Goal: Transaction & Acquisition: Purchase product/service

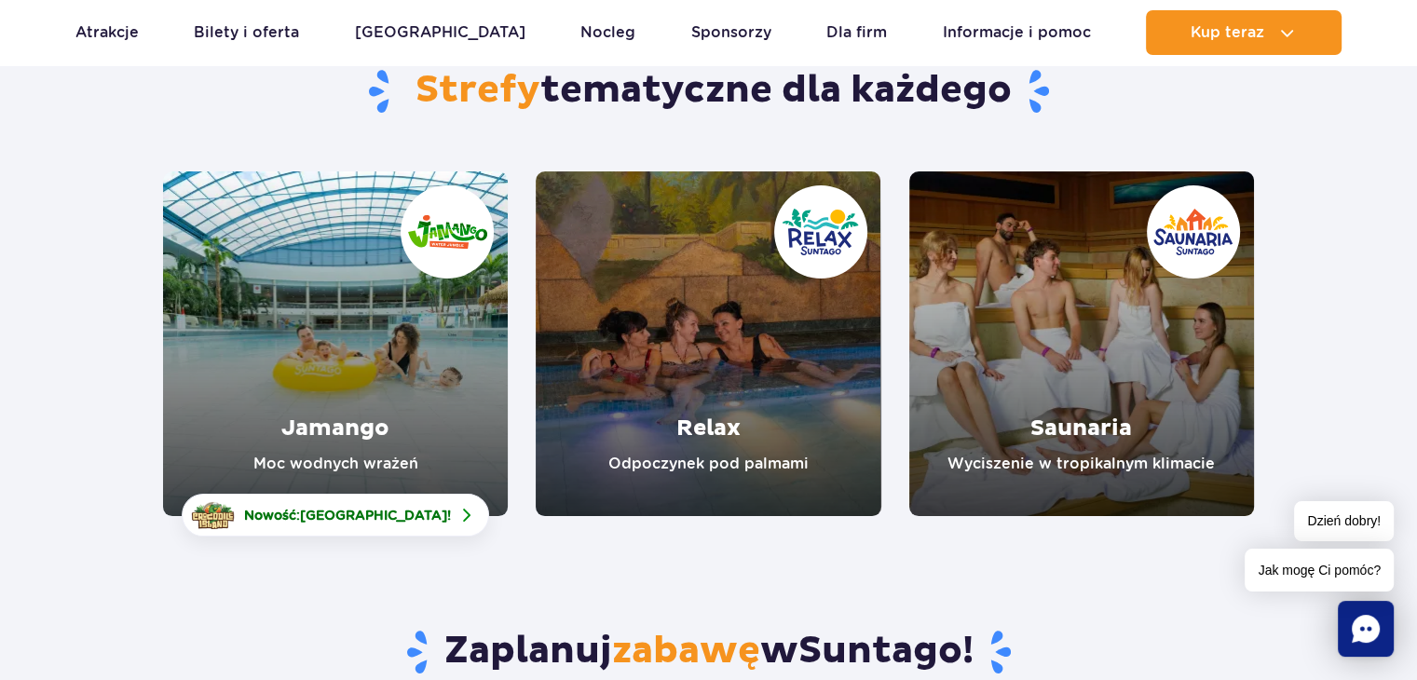
click at [346, 437] on link "Jamango" at bounding box center [335, 343] width 345 height 345
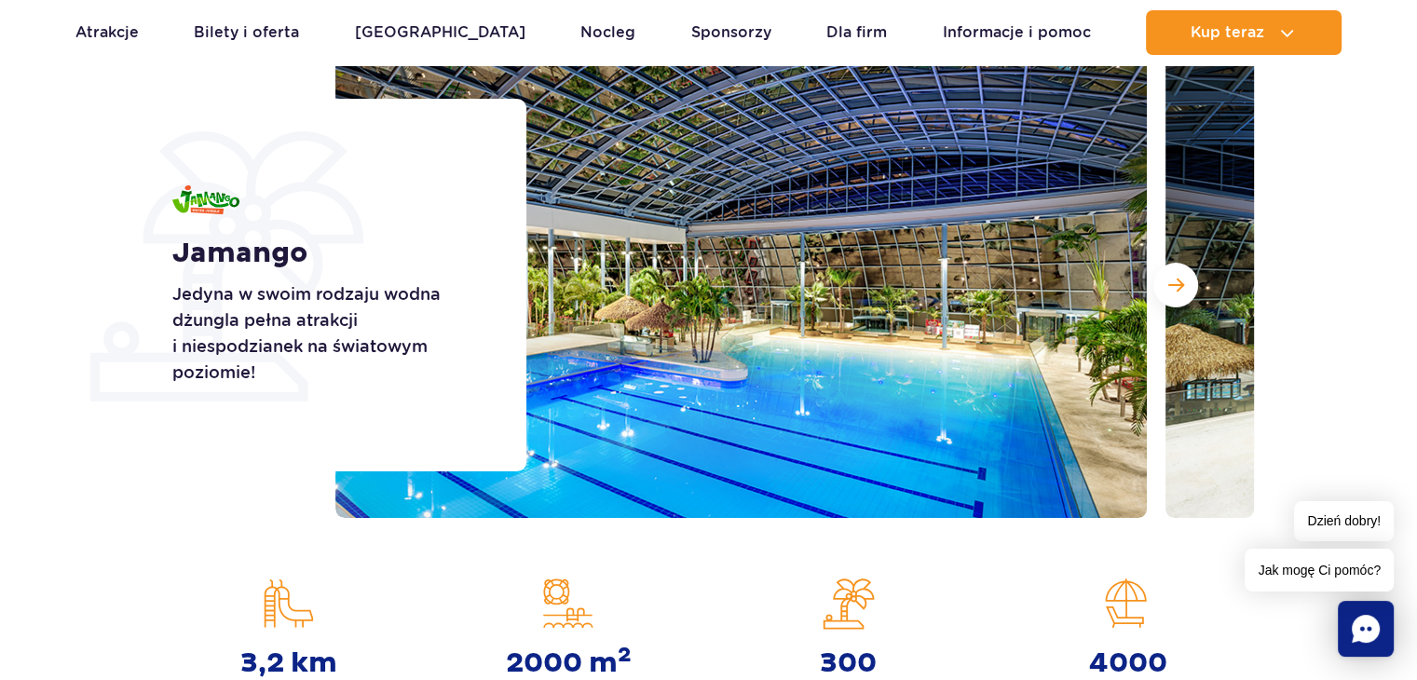
scroll to position [279, 0]
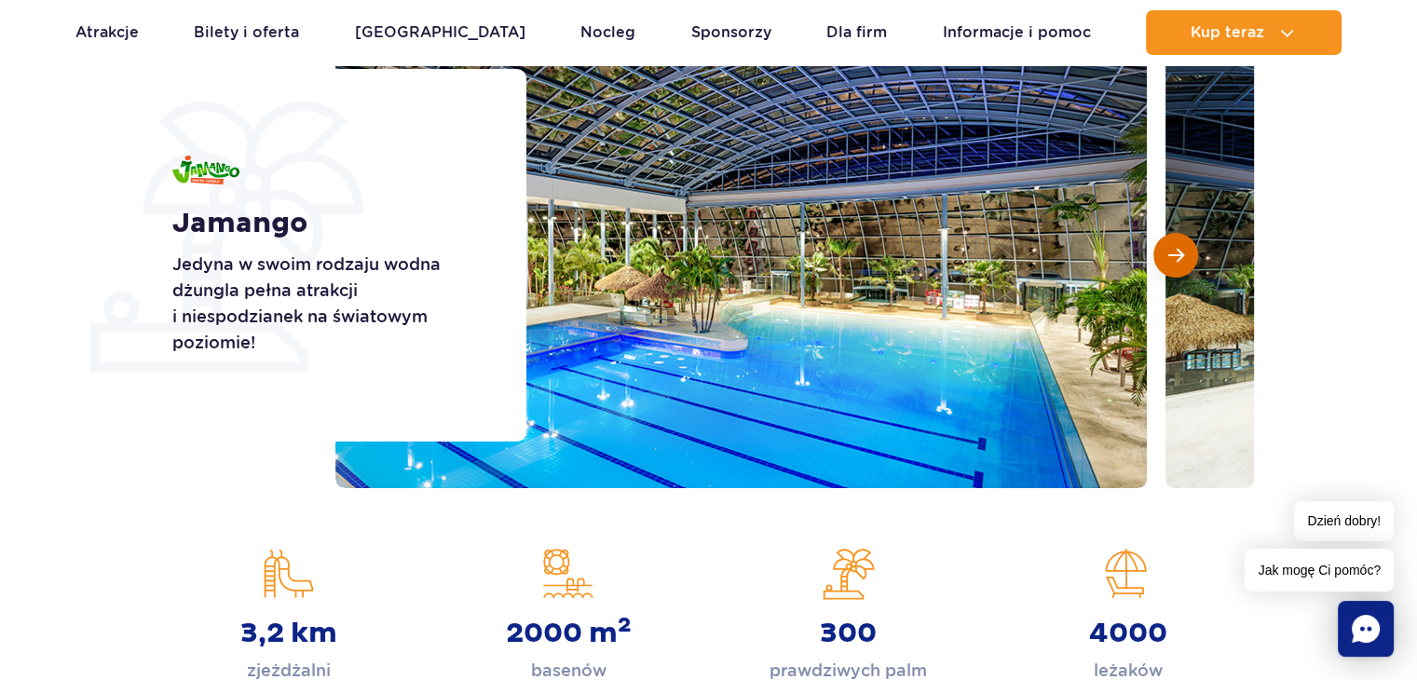
click at [1185, 254] on button "Następny slajd" at bounding box center [1175, 255] width 45 height 45
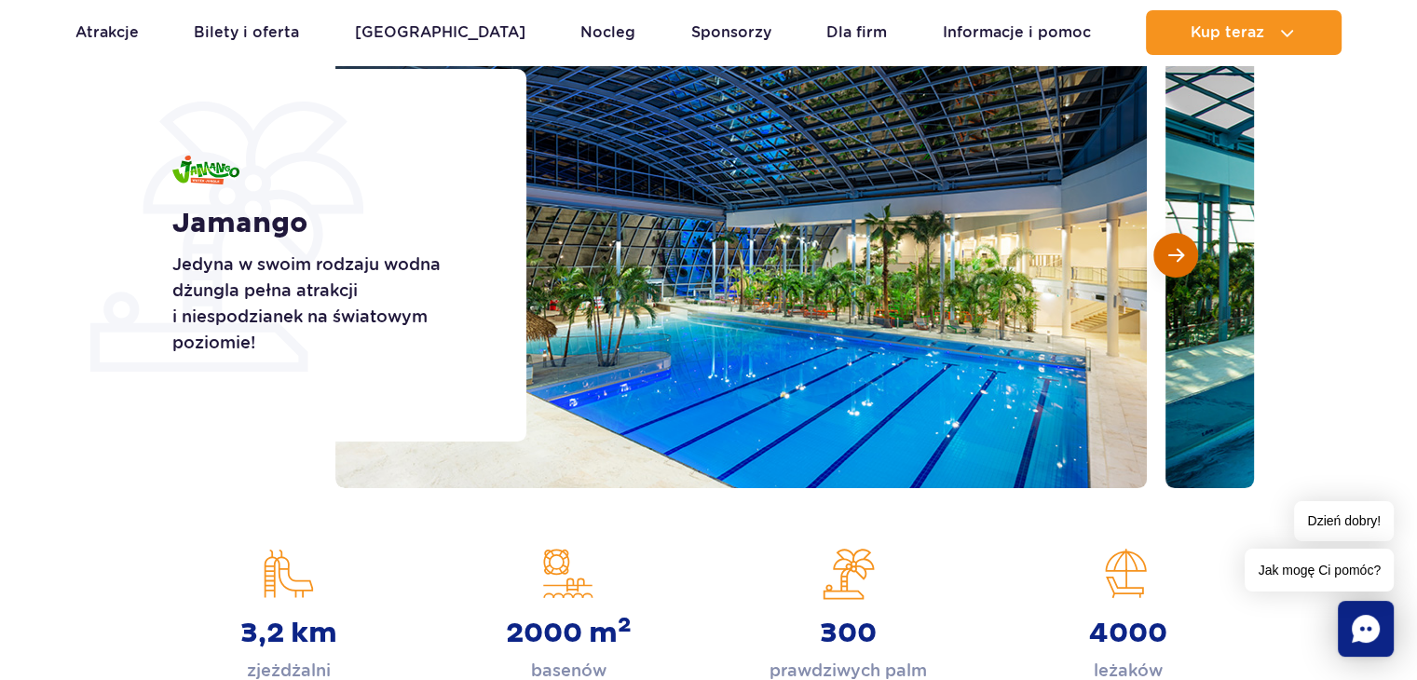
click at [1172, 255] on span "Następny slajd" at bounding box center [1176, 255] width 16 height 17
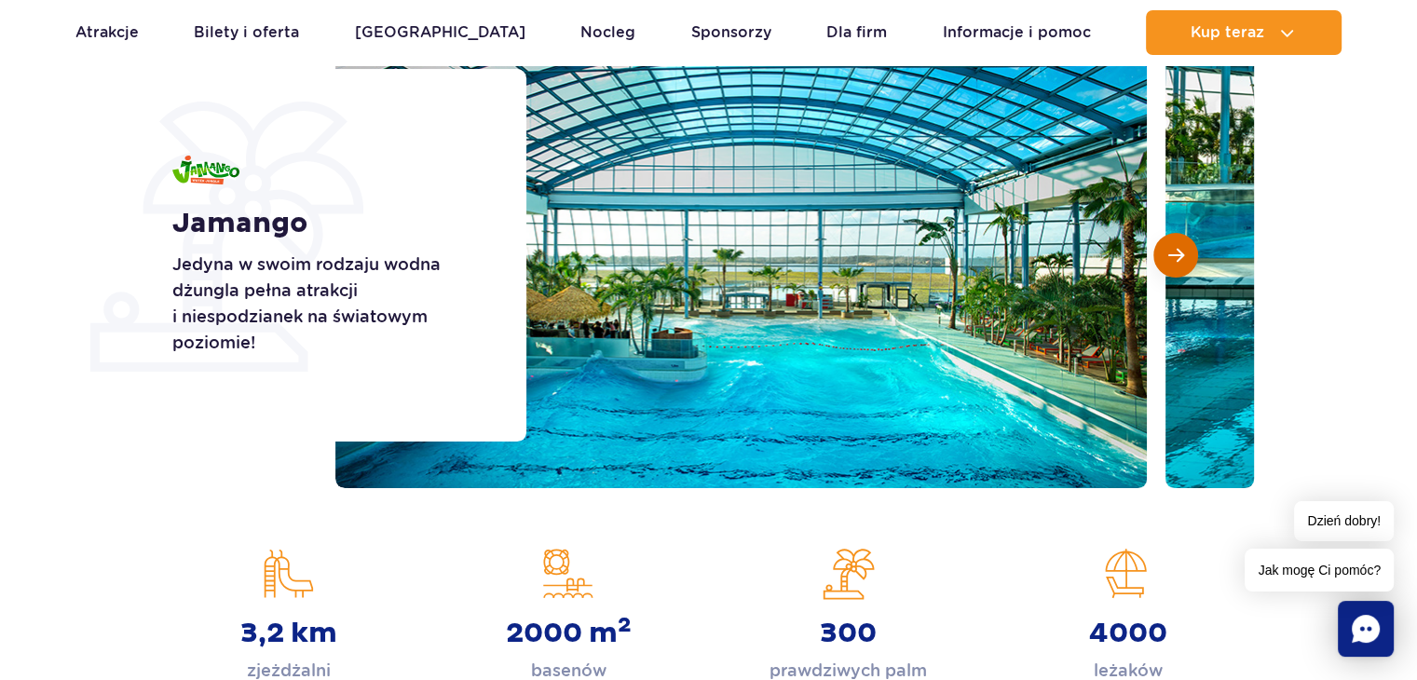
click at [1166, 265] on button "Następny slajd" at bounding box center [1175, 255] width 45 height 45
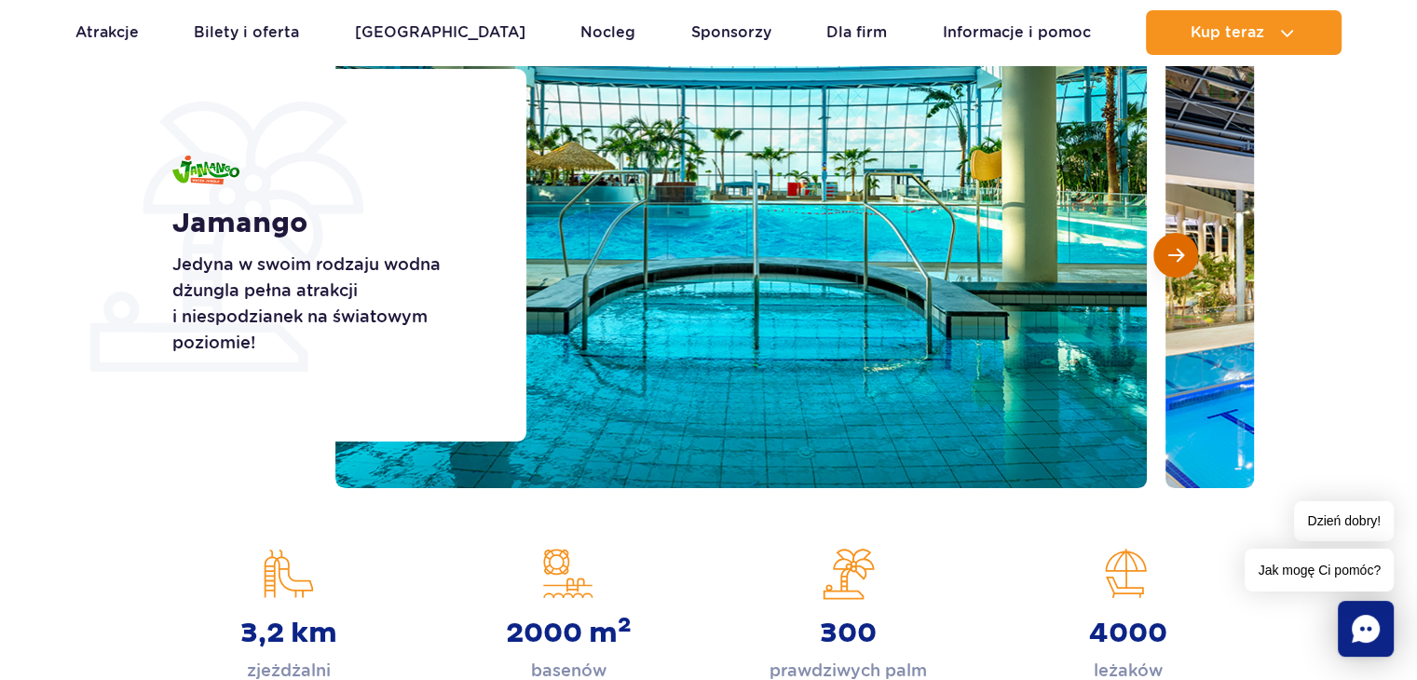
click at [1181, 257] on span "Następny slajd" at bounding box center [1176, 255] width 16 height 17
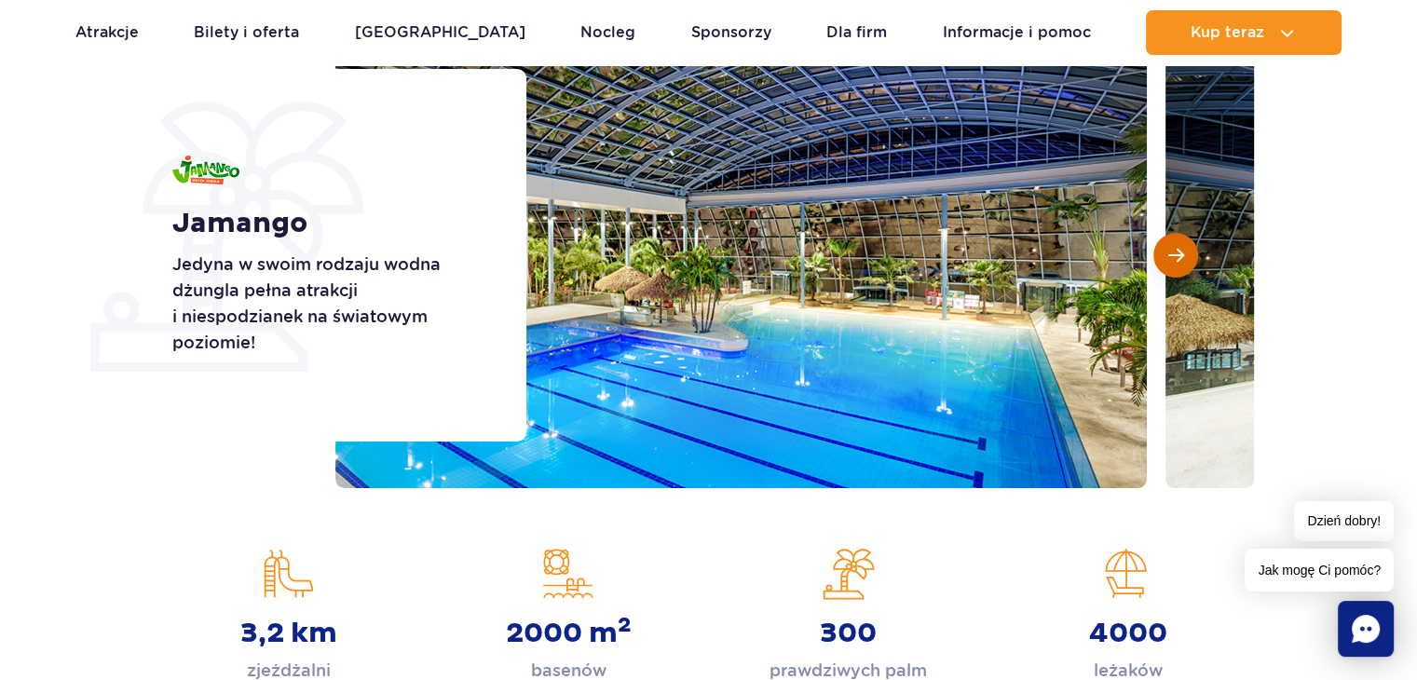
click at [1173, 253] on span "Następny slajd" at bounding box center [1176, 255] width 16 height 17
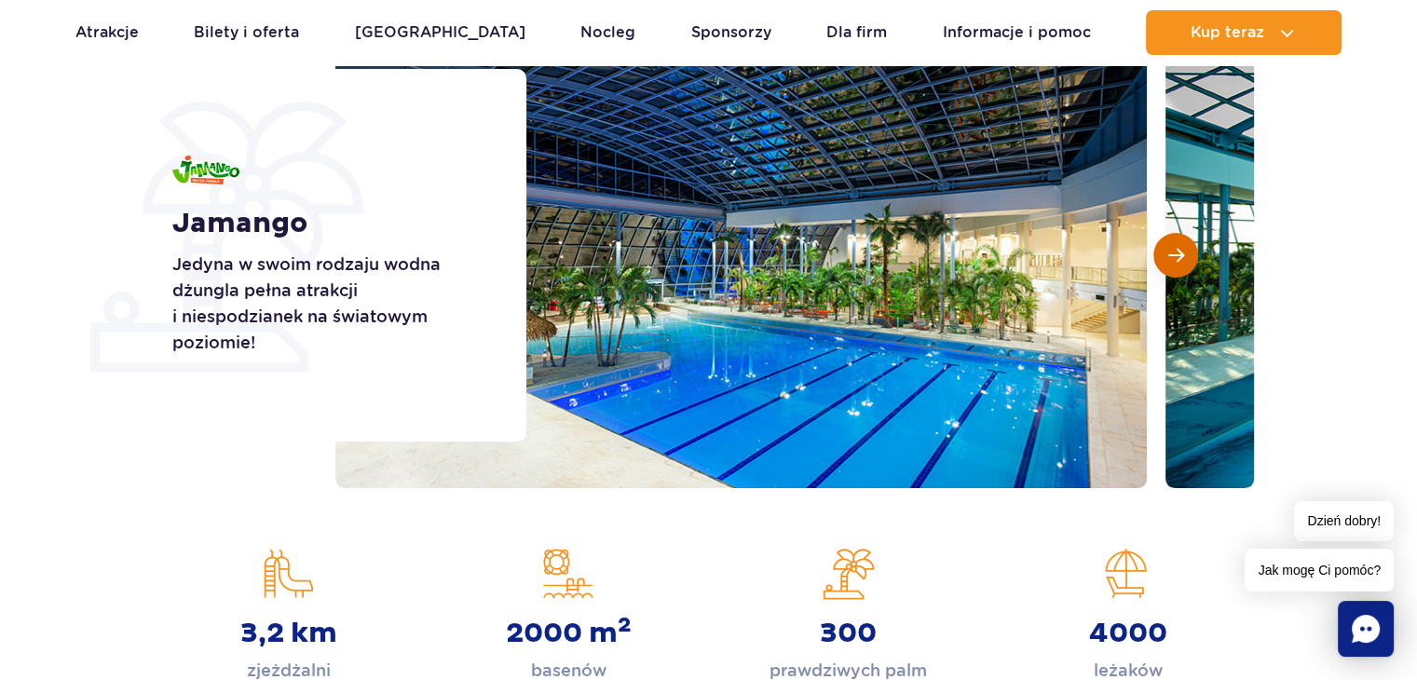
click at [1173, 253] on span "Następny slajd" at bounding box center [1176, 255] width 16 height 17
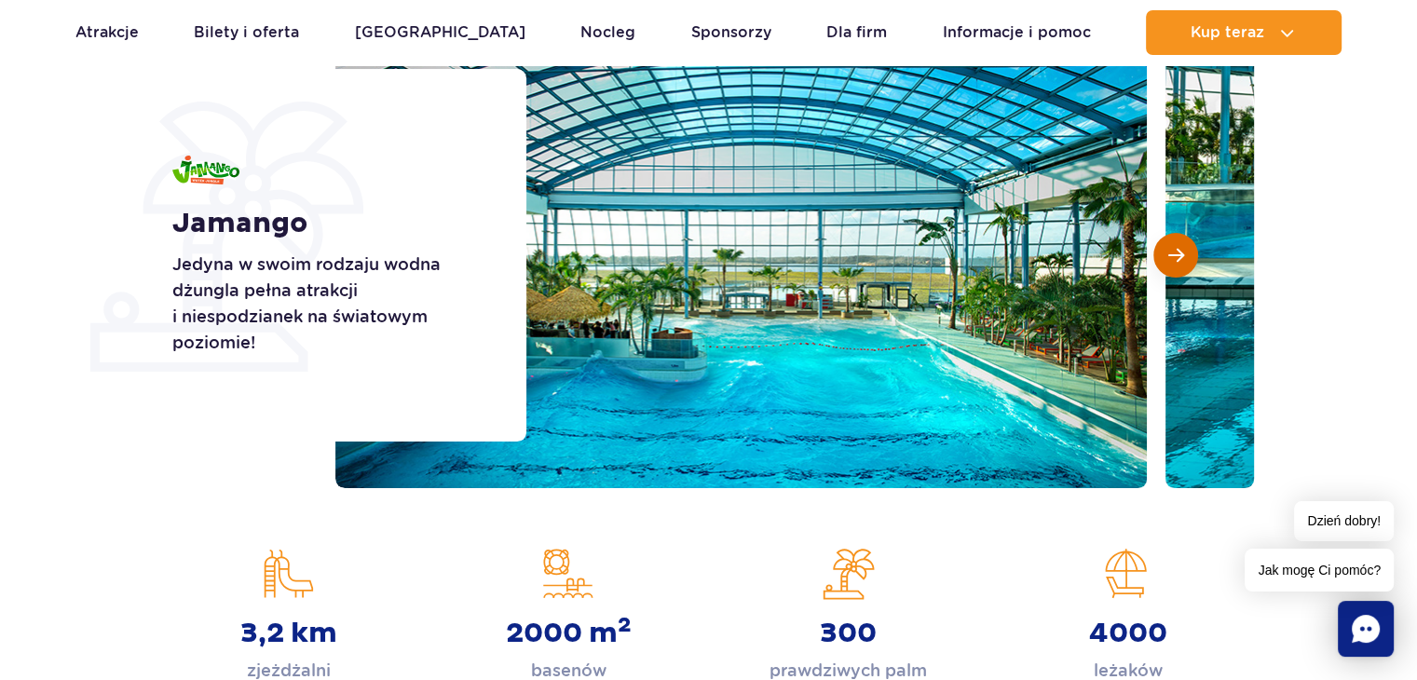
click at [1173, 253] on span "Następny slajd" at bounding box center [1176, 255] width 16 height 17
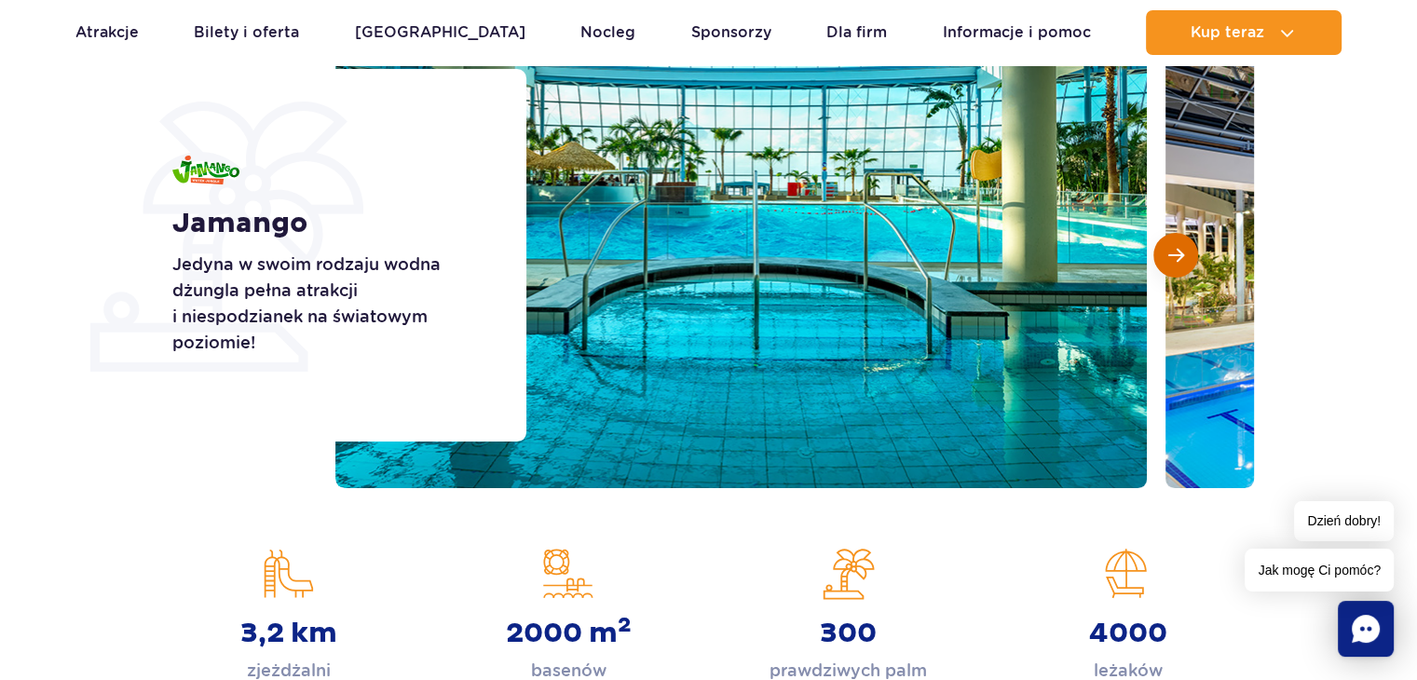
click at [1173, 253] on span "Następny slajd" at bounding box center [1176, 255] width 16 height 17
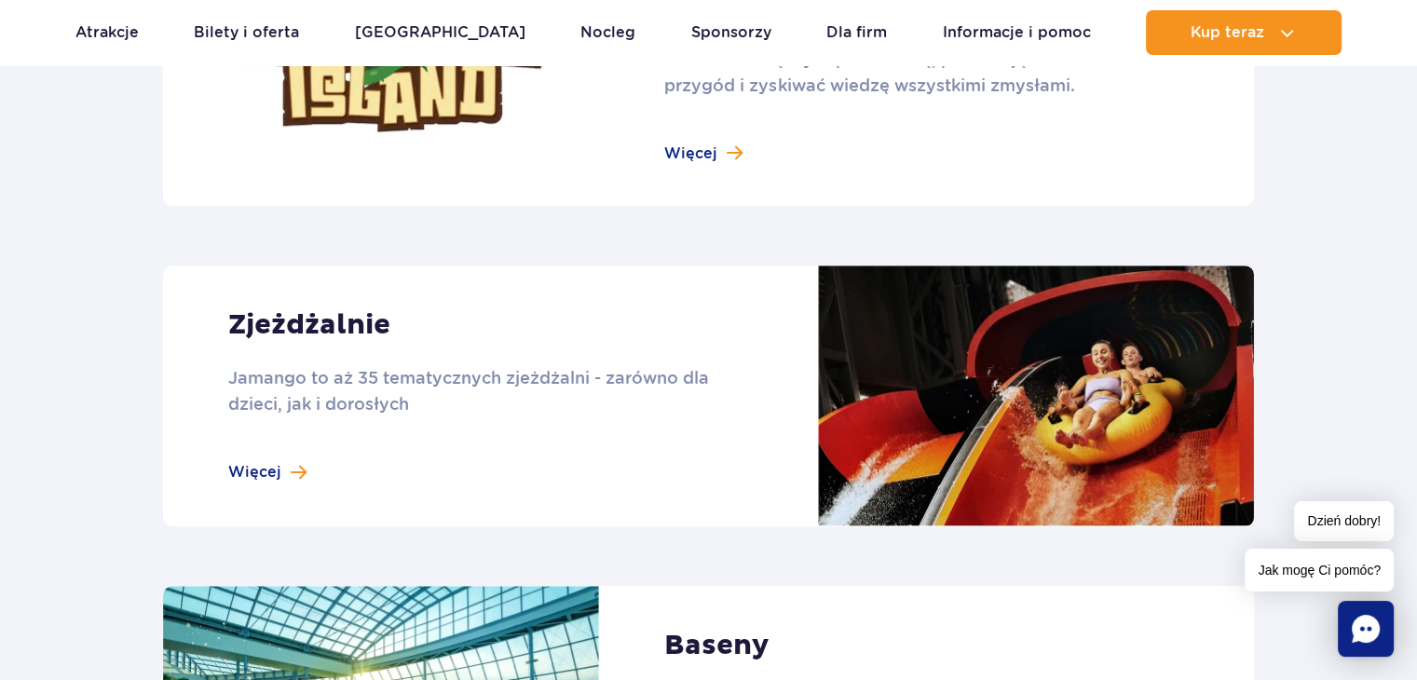
scroll to position [1583, 0]
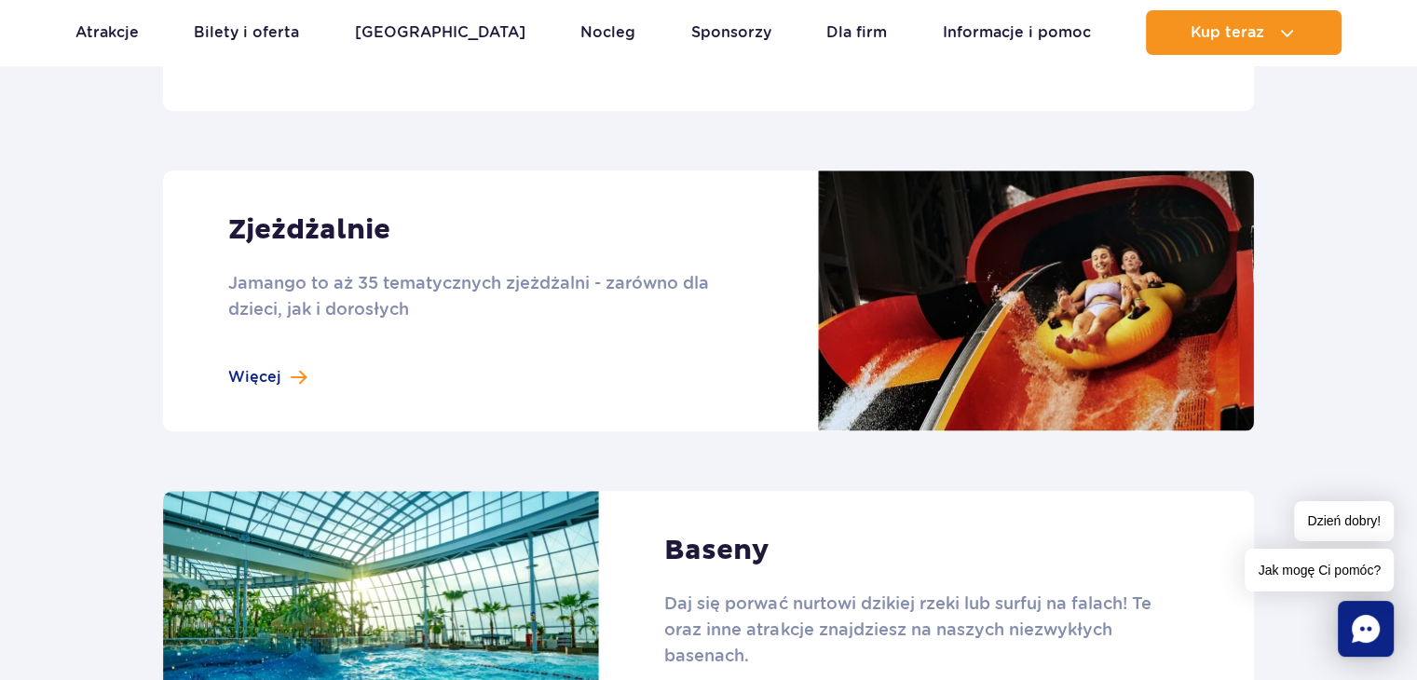
click at [265, 373] on link at bounding box center [708, 300] width 1091 height 261
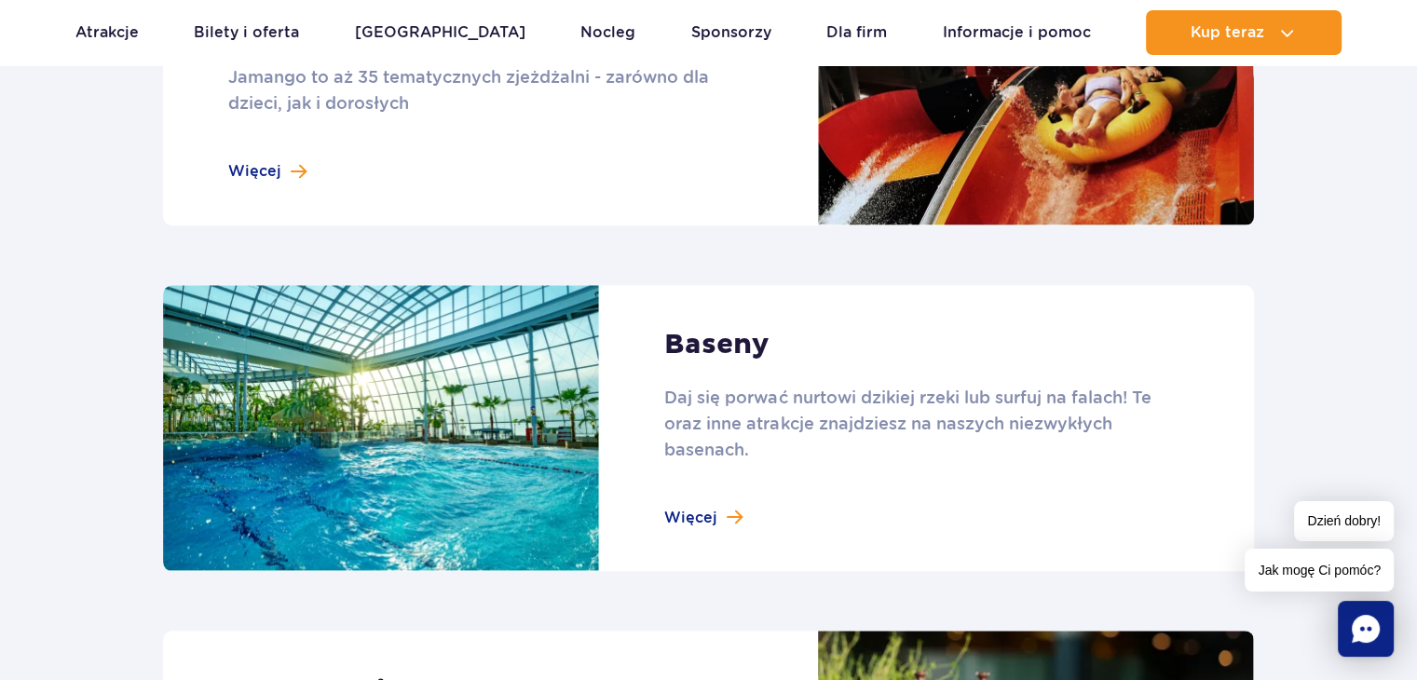
scroll to position [1770, 0]
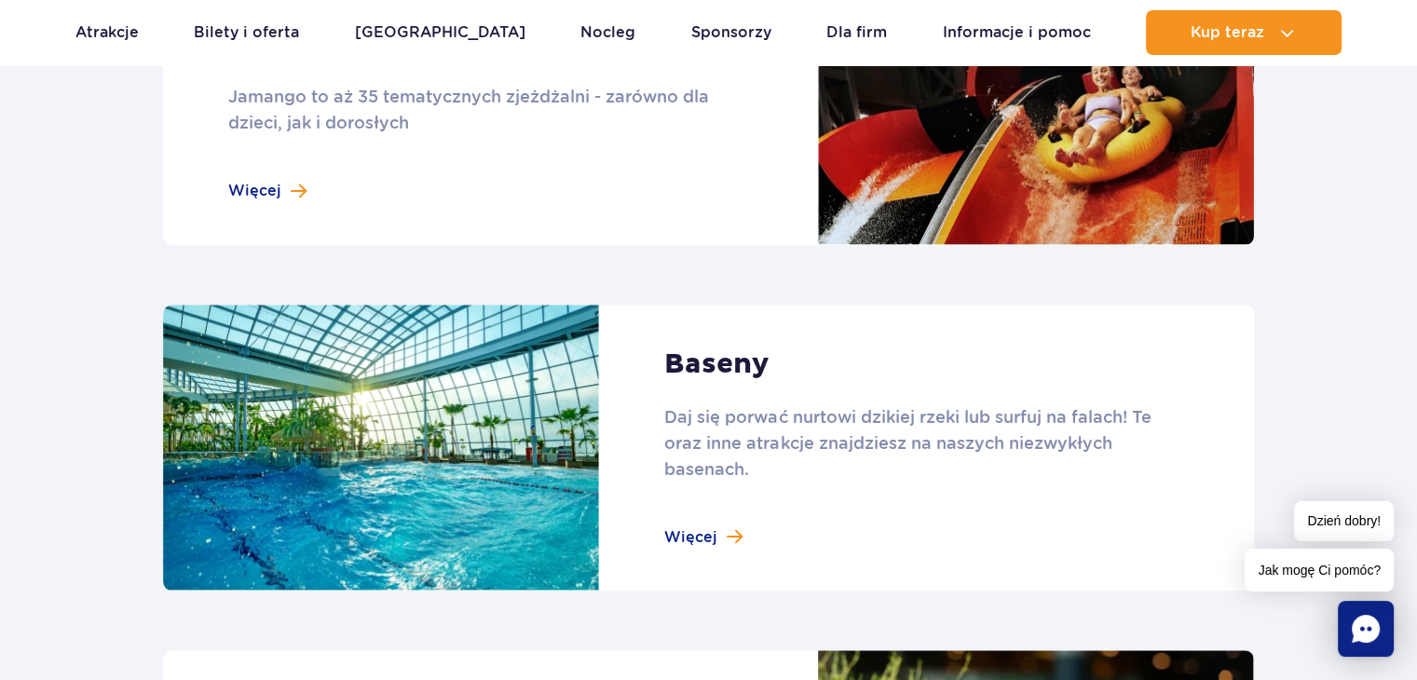
click at [695, 539] on link at bounding box center [708, 448] width 1091 height 287
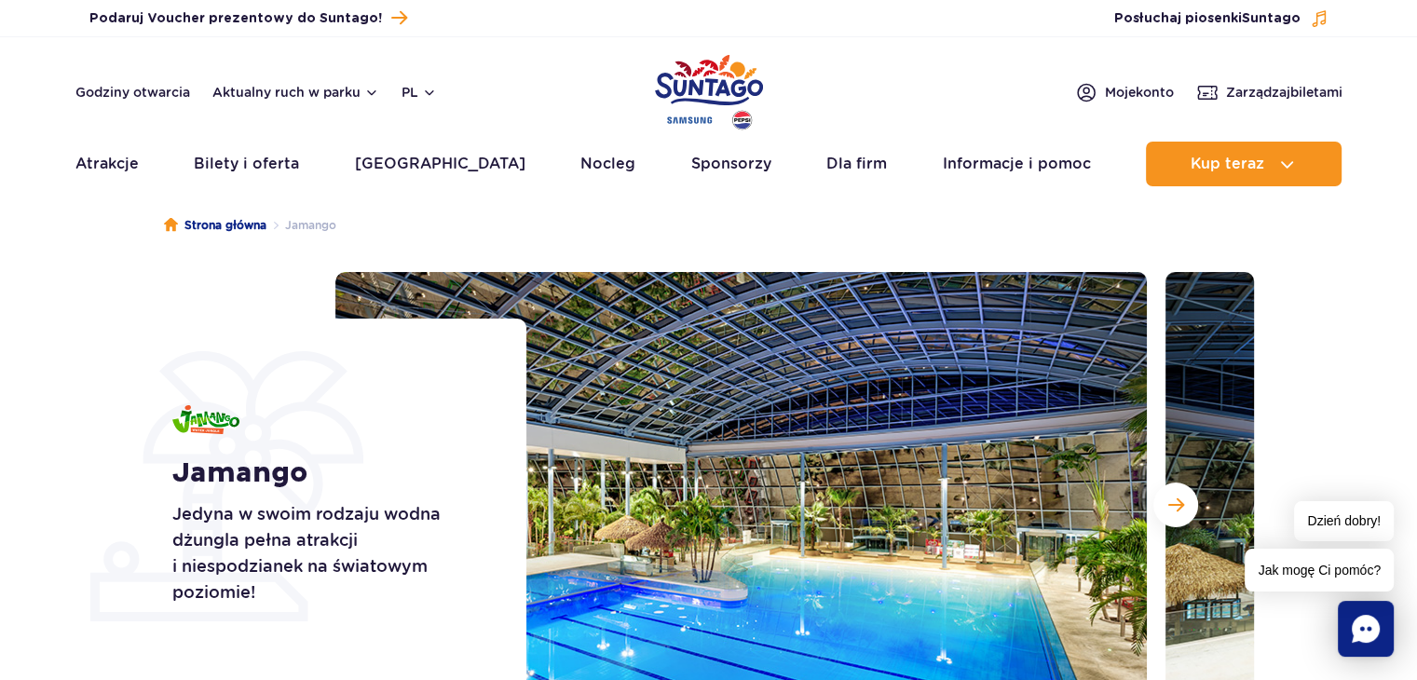
scroll to position [0, 0]
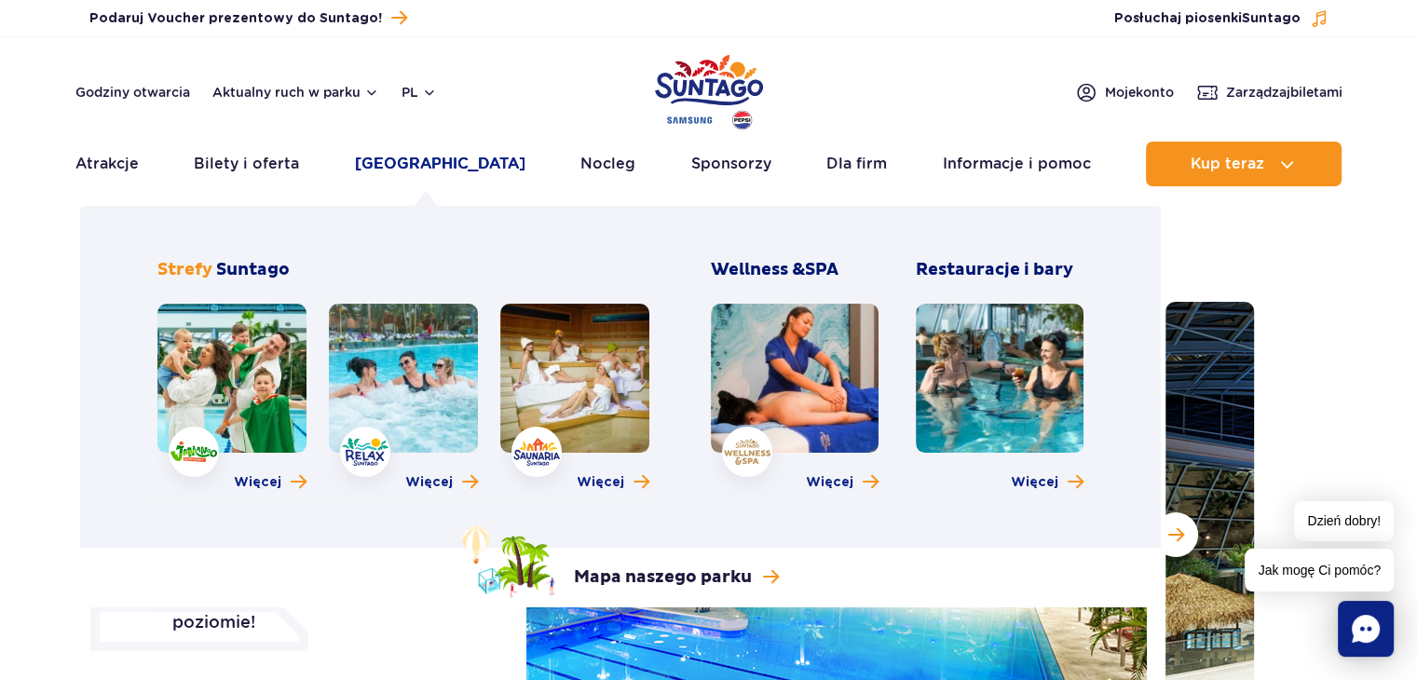
click at [396, 156] on link "[GEOGRAPHIC_DATA]" at bounding box center [440, 164] width 170 height 45
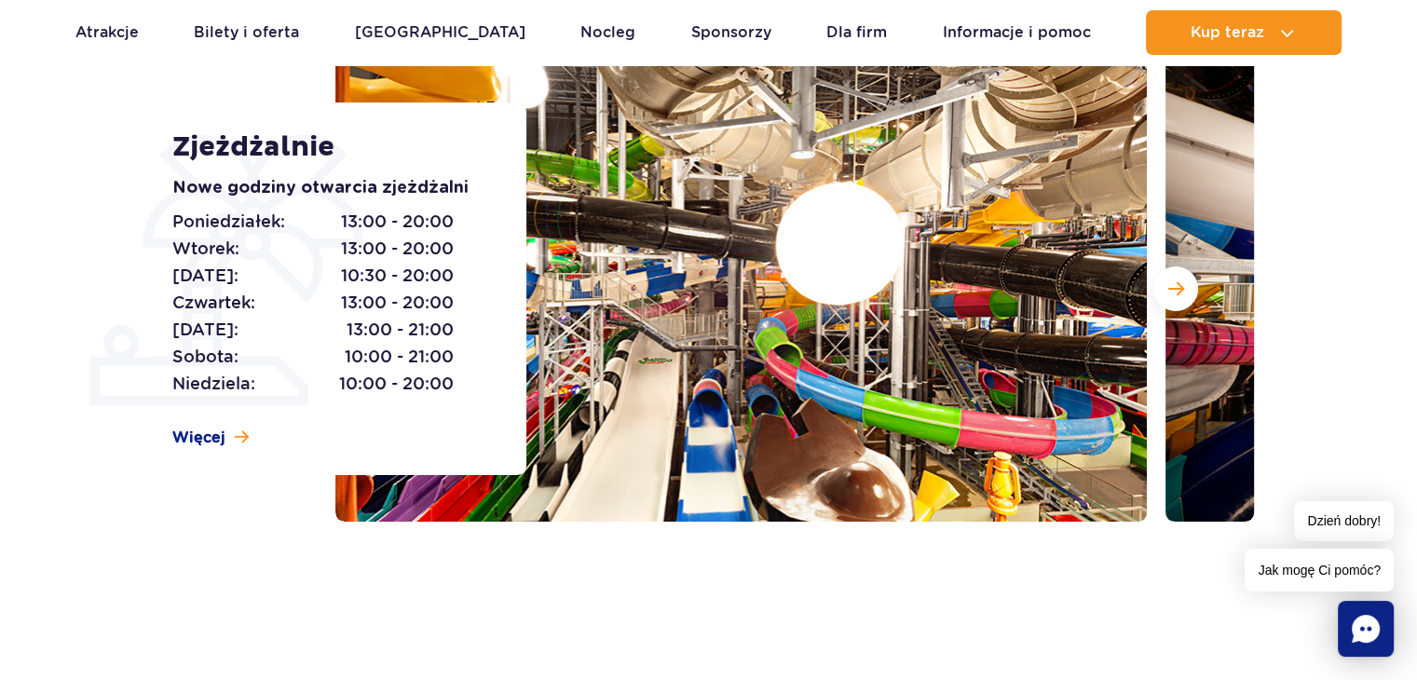
scroll to position [279, 0]
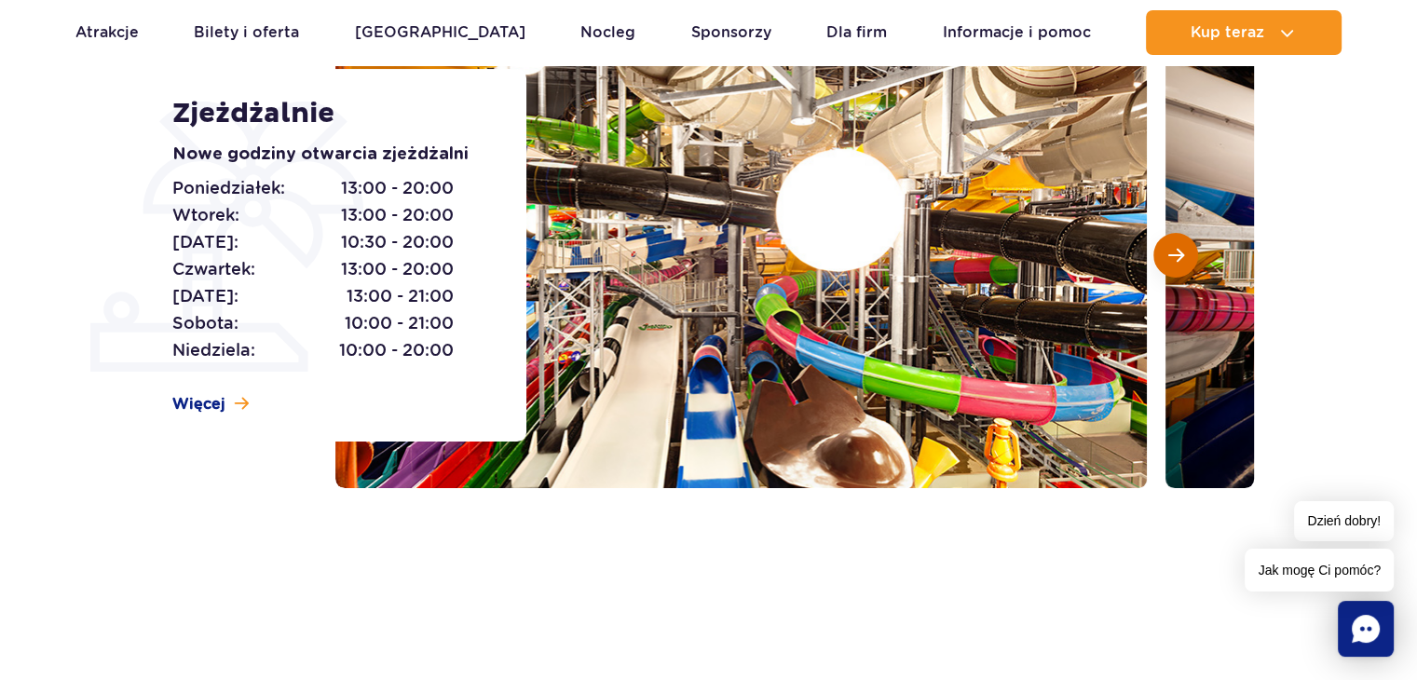
click at [1178, 266] on button "Następny slajd" at bounding box center [1175, 255] width 45 height 45
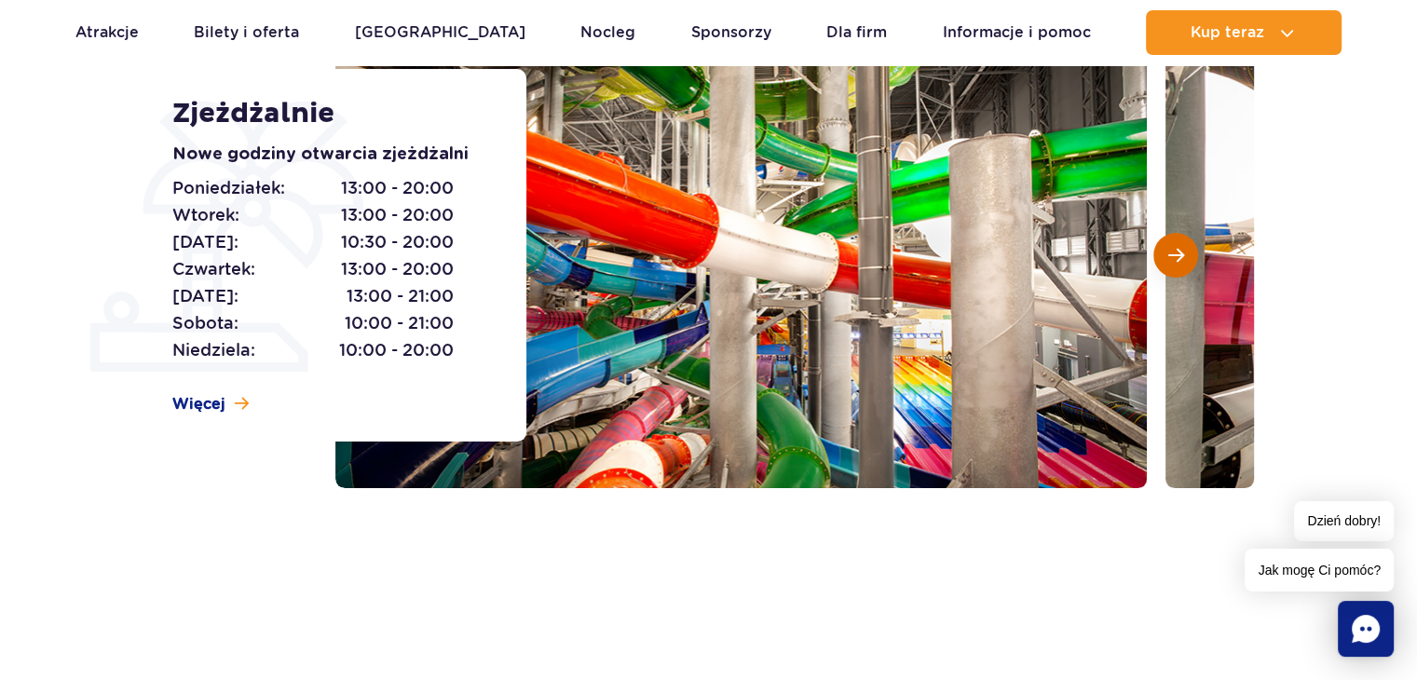
click at [1178, 266] on button "Następny slajd" at bounding box center [1175, 255] width 45 height 45
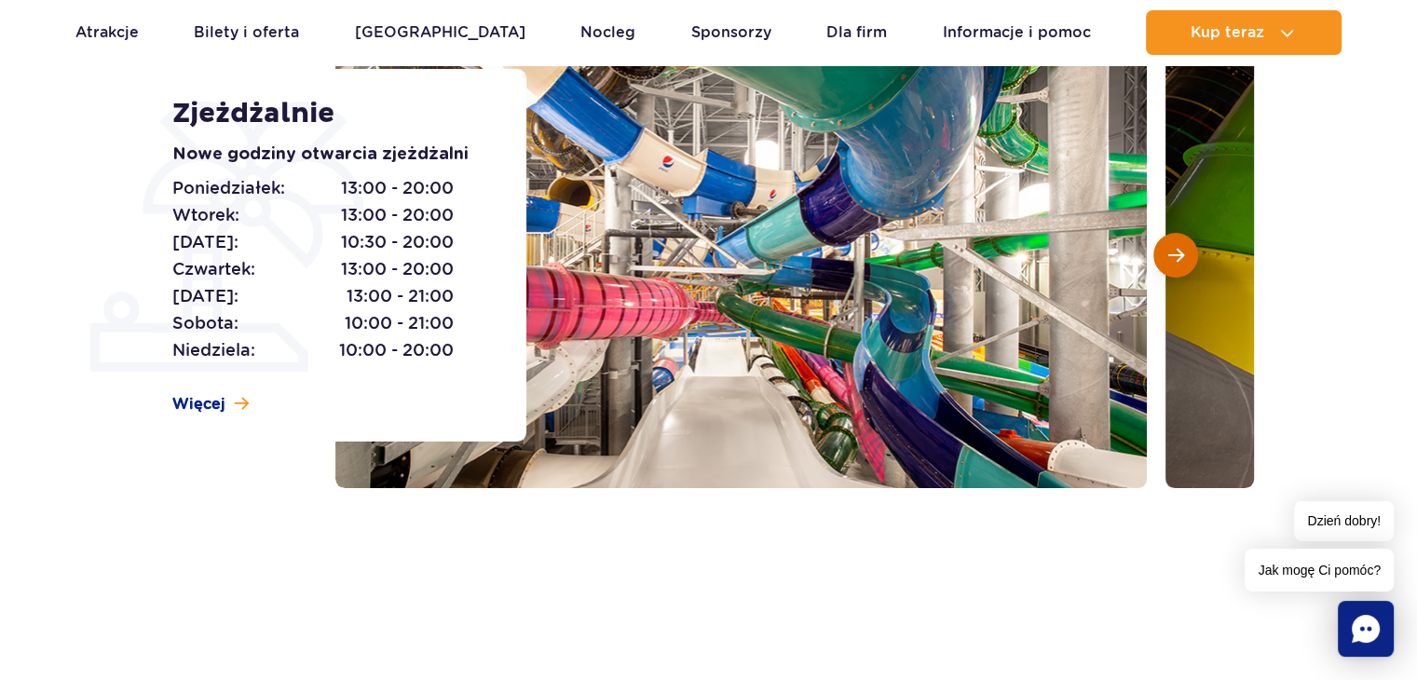
click at [1178, 266] on button "Następny slajd" at bounding box center [1175, 255] width 45 height 45
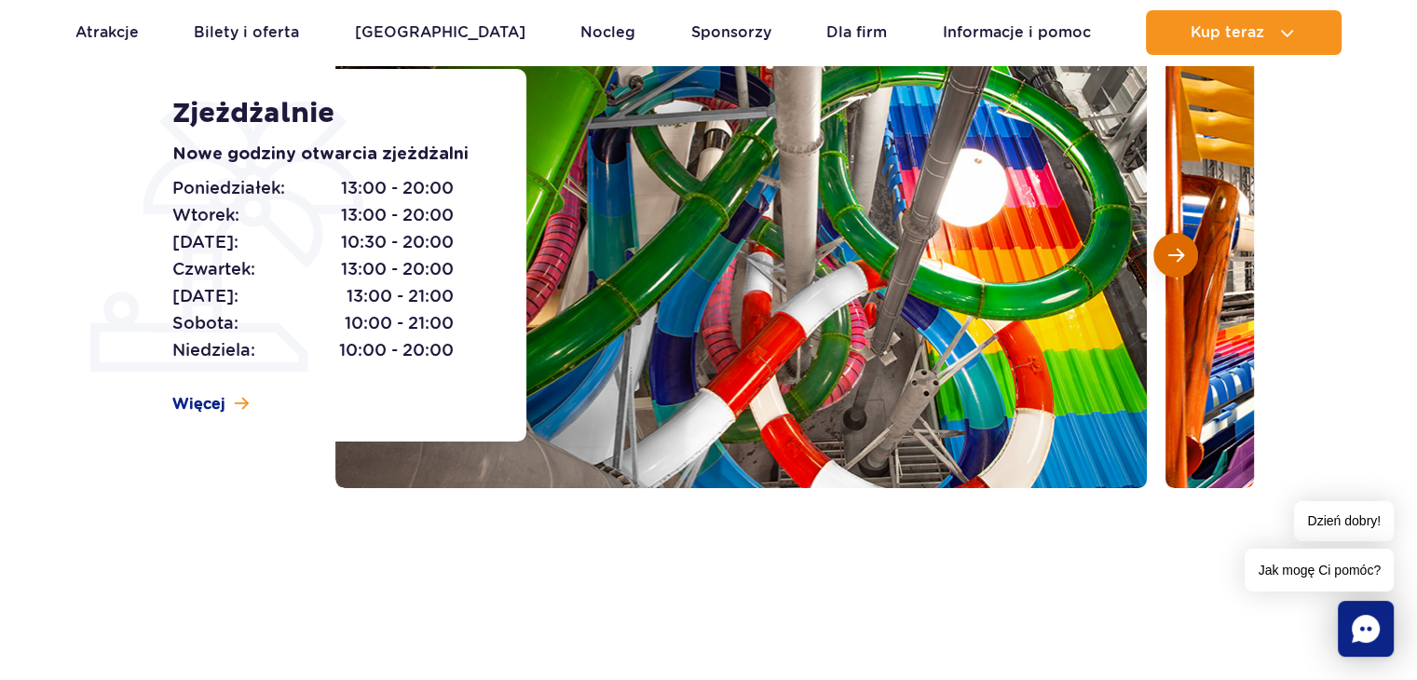
click at [1178, 266] on button "Następny slajd" at bounding box center [1175, 255] width 45 height 45
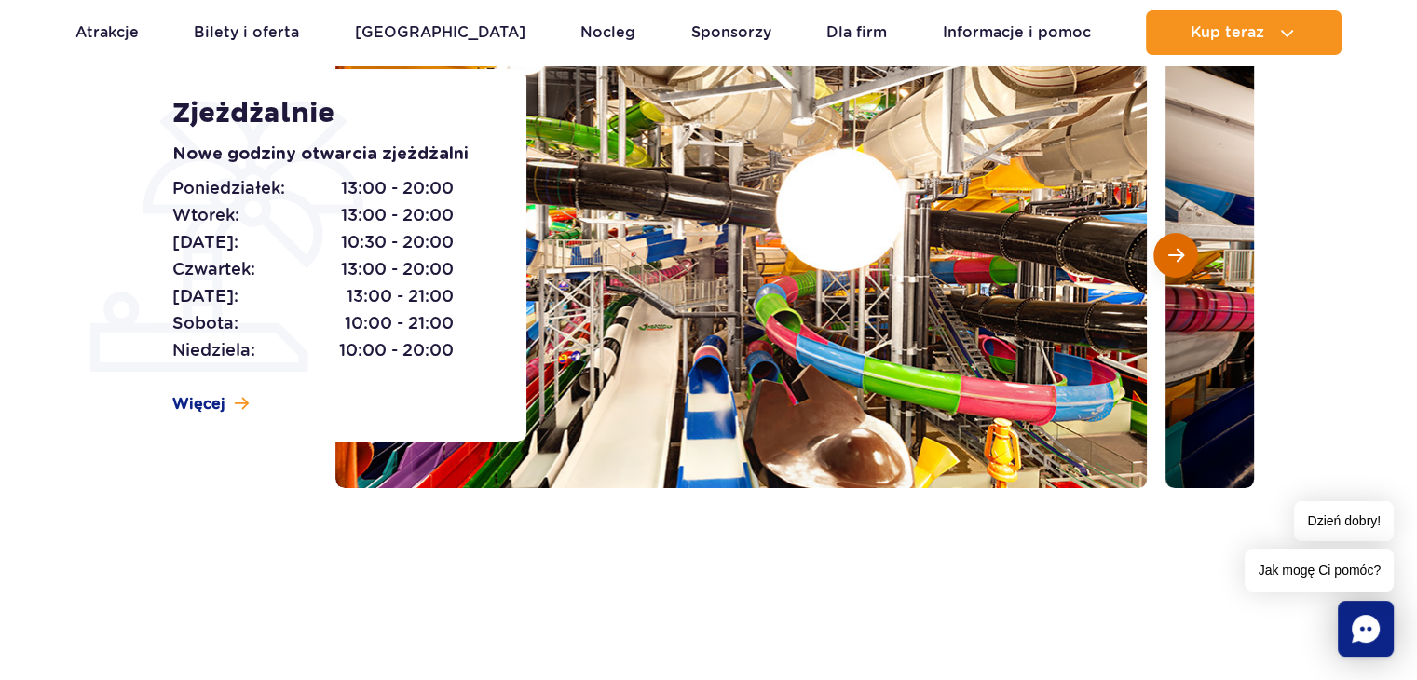
click at [1163, 260] on button "Następny slajd" at bounding box center [1175, 255] width 45 height 45
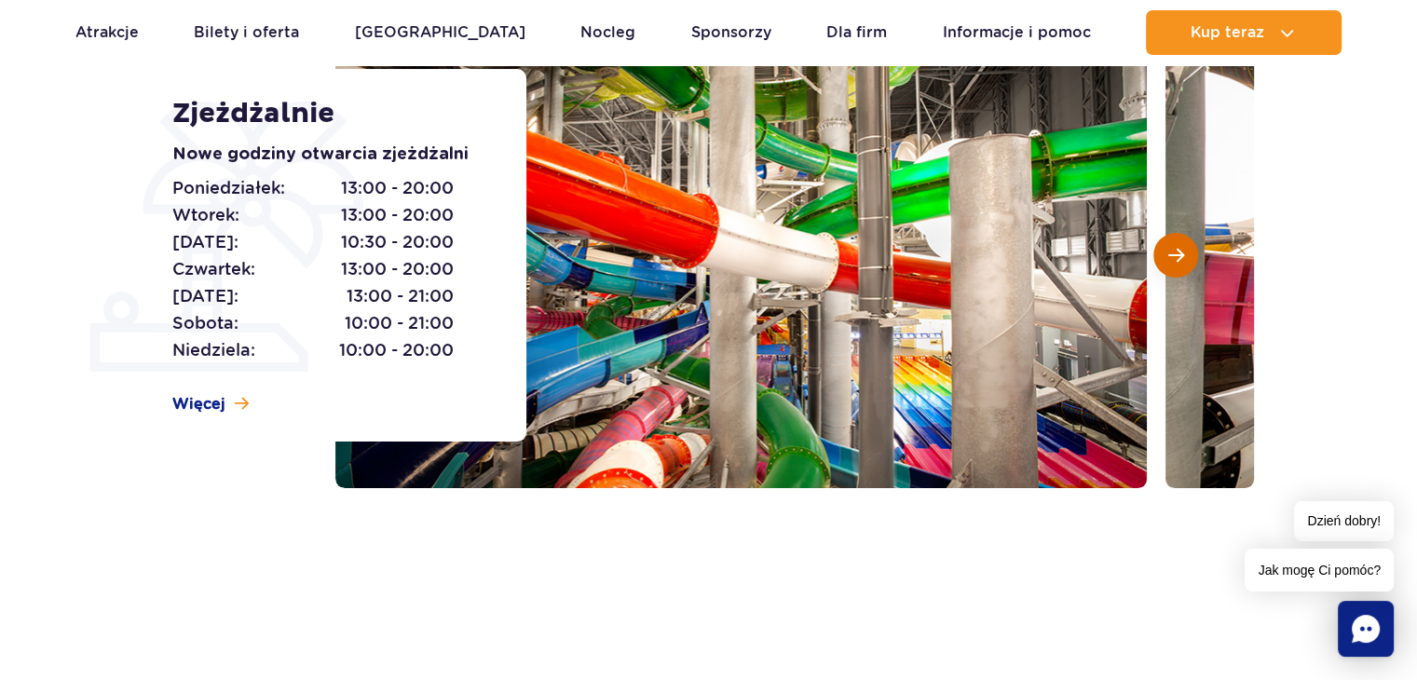
click at [1163, 260] on button "Następny slajd" at bounding box center [1175, 255] width 45 height 45
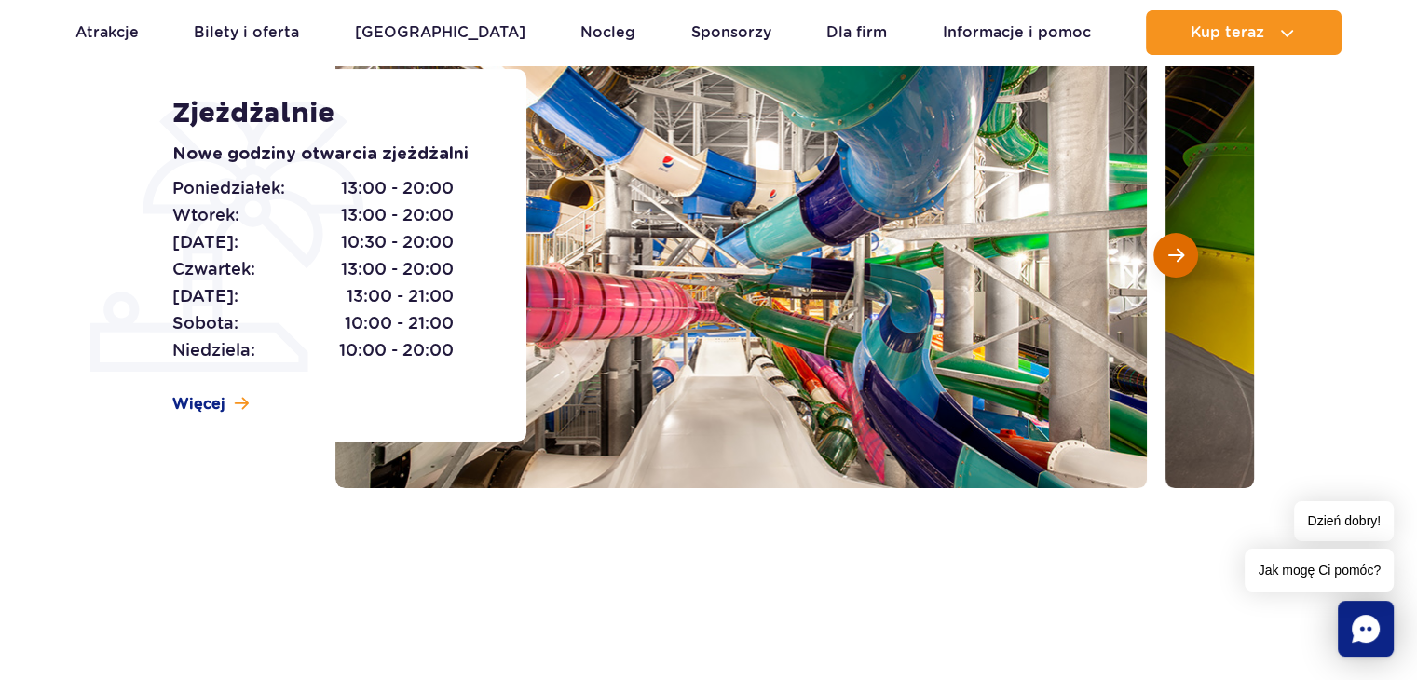
click at [1163, 260] on button "Następny slajd" at bounding box center [1175, 255] width 45 height 45
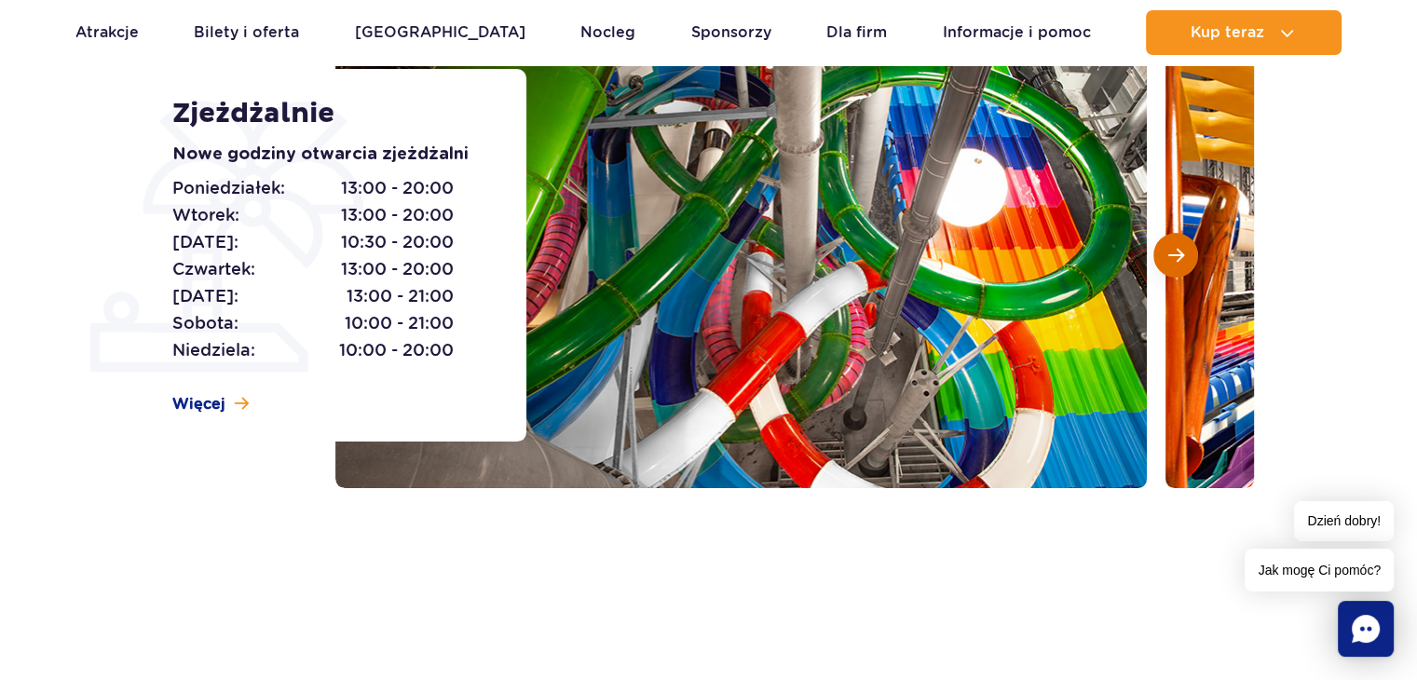
click at [1163, 260] on button "Następny slajd" at bounding box center [1175, 255] width 45 height 45
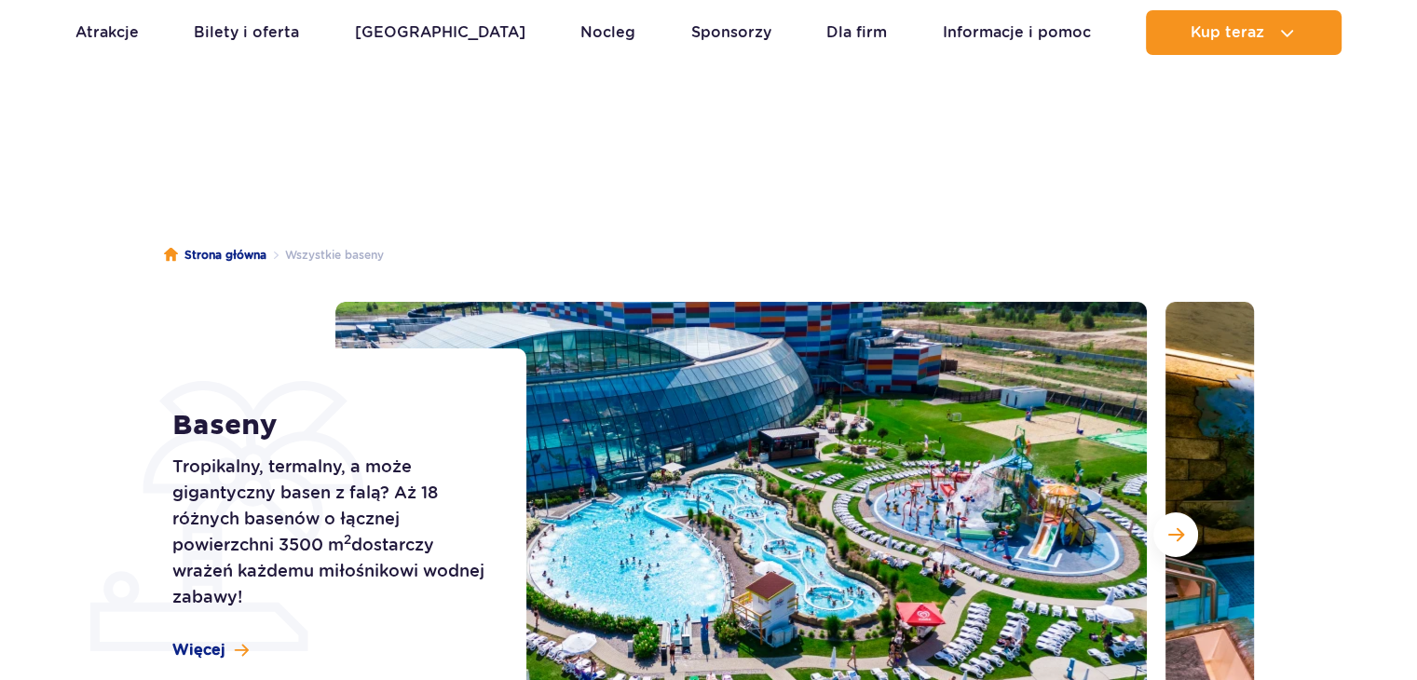
scroll to position [93, 0]
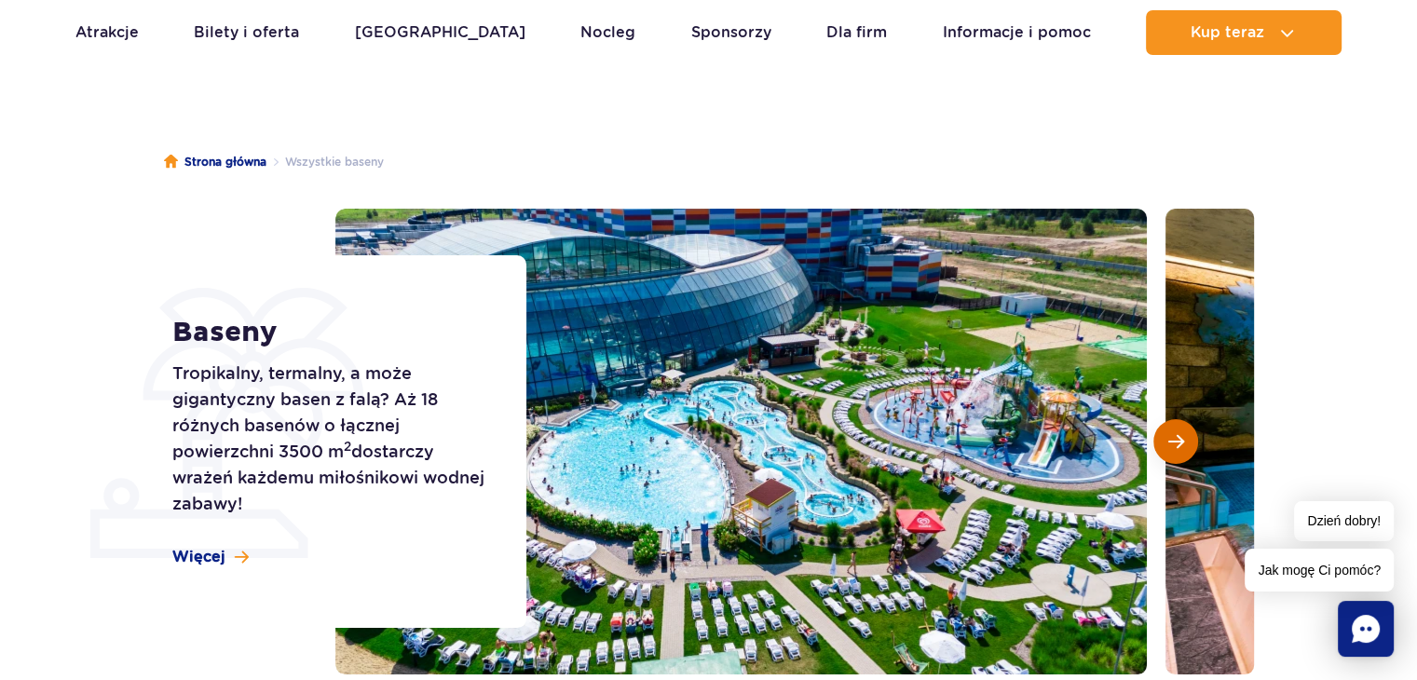
click at [1177, 429] on button "Następny slajd" at bounding box center [1175, 441] width 45 height 45
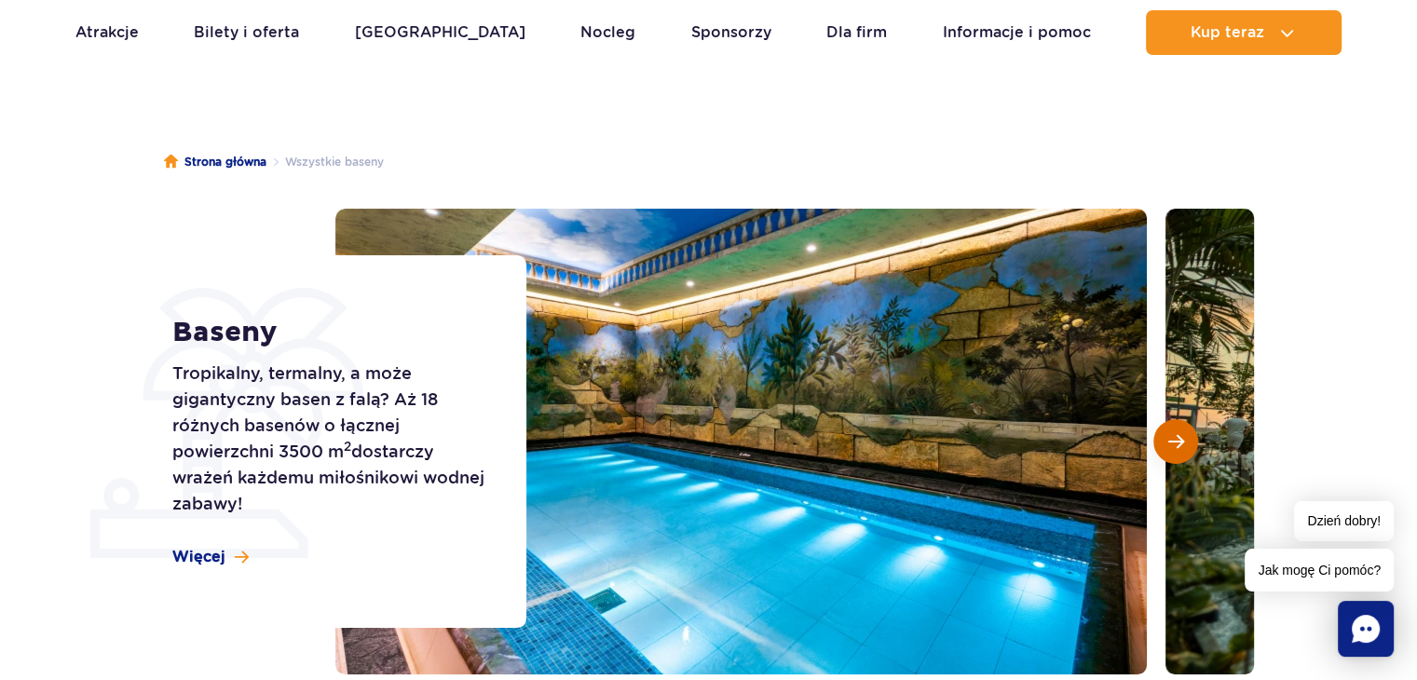
click at [1176, 431] on button "Następny slajd" at bounding box center [1175, 441] width 45 height 45
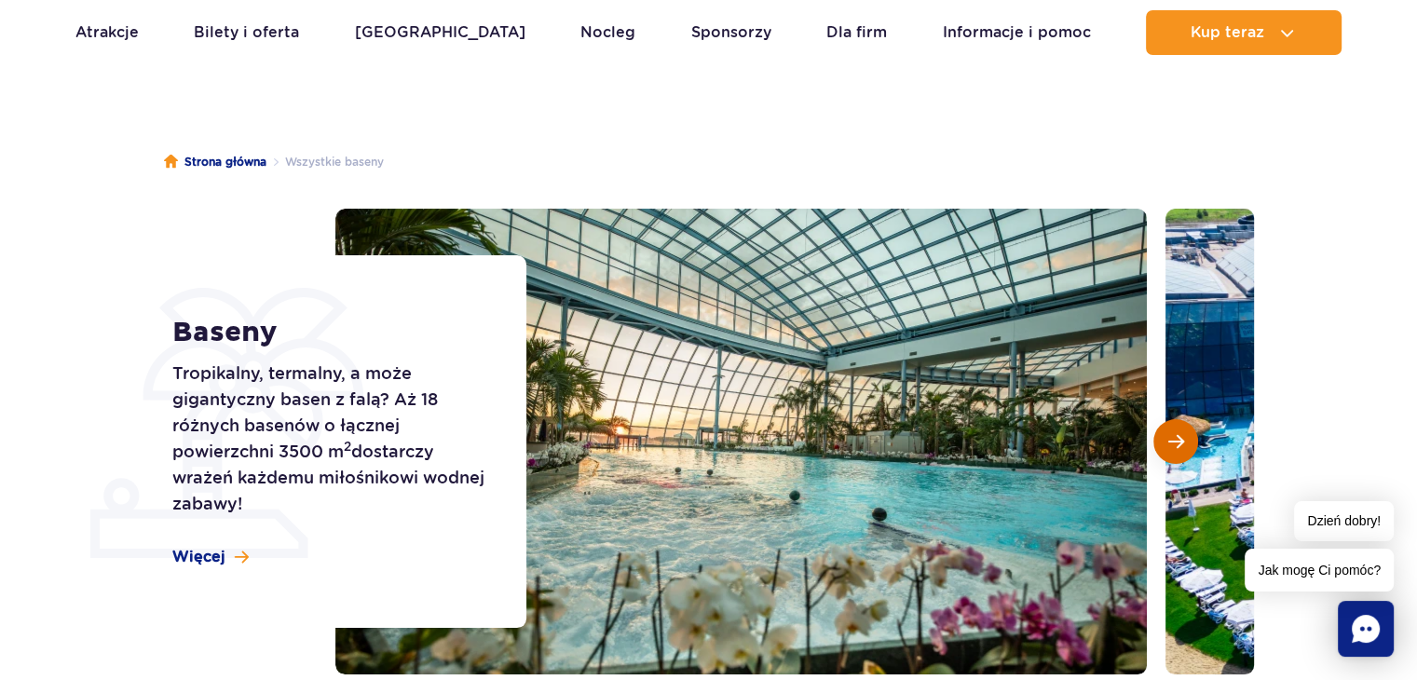
click at [1176, 431] on button "Następny slajd" at bounding box center [1175, 441] width 45 height 45
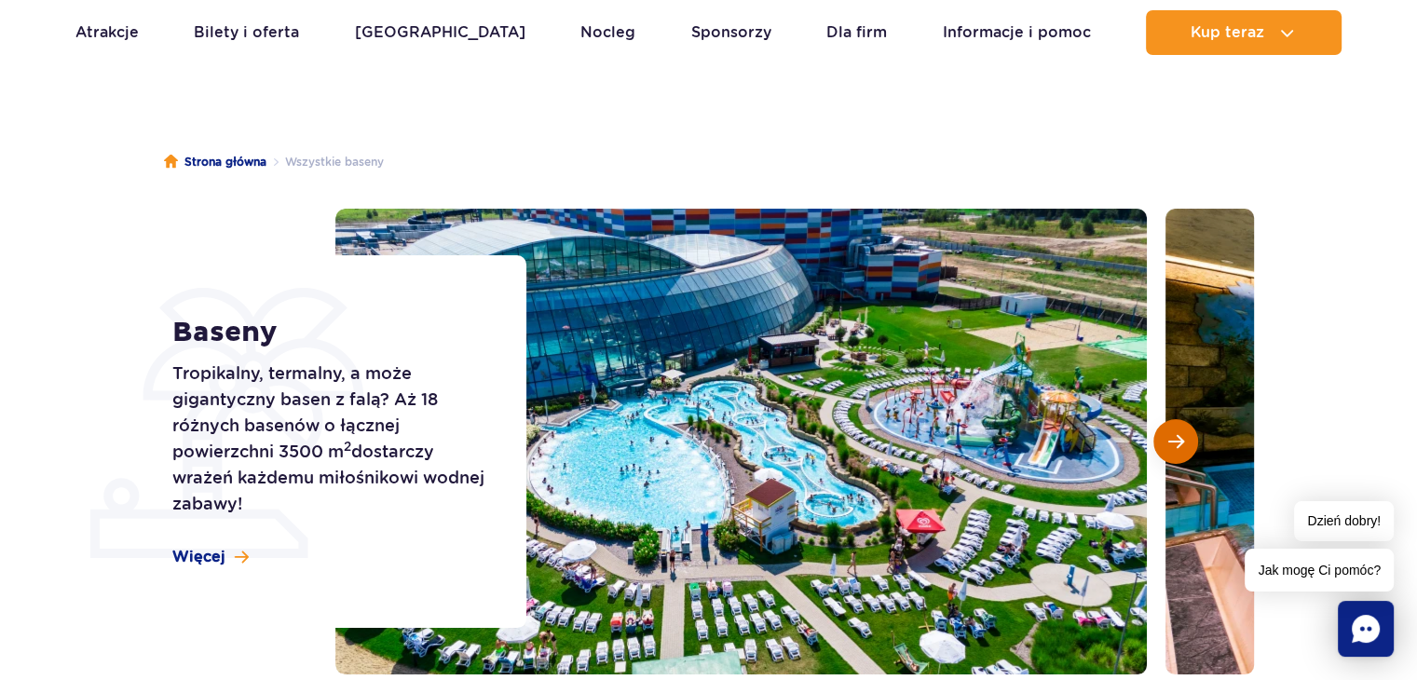
click at [1176, 431] on button "Następny slajd" at bounding box center [1175, 441] width 45 height 45
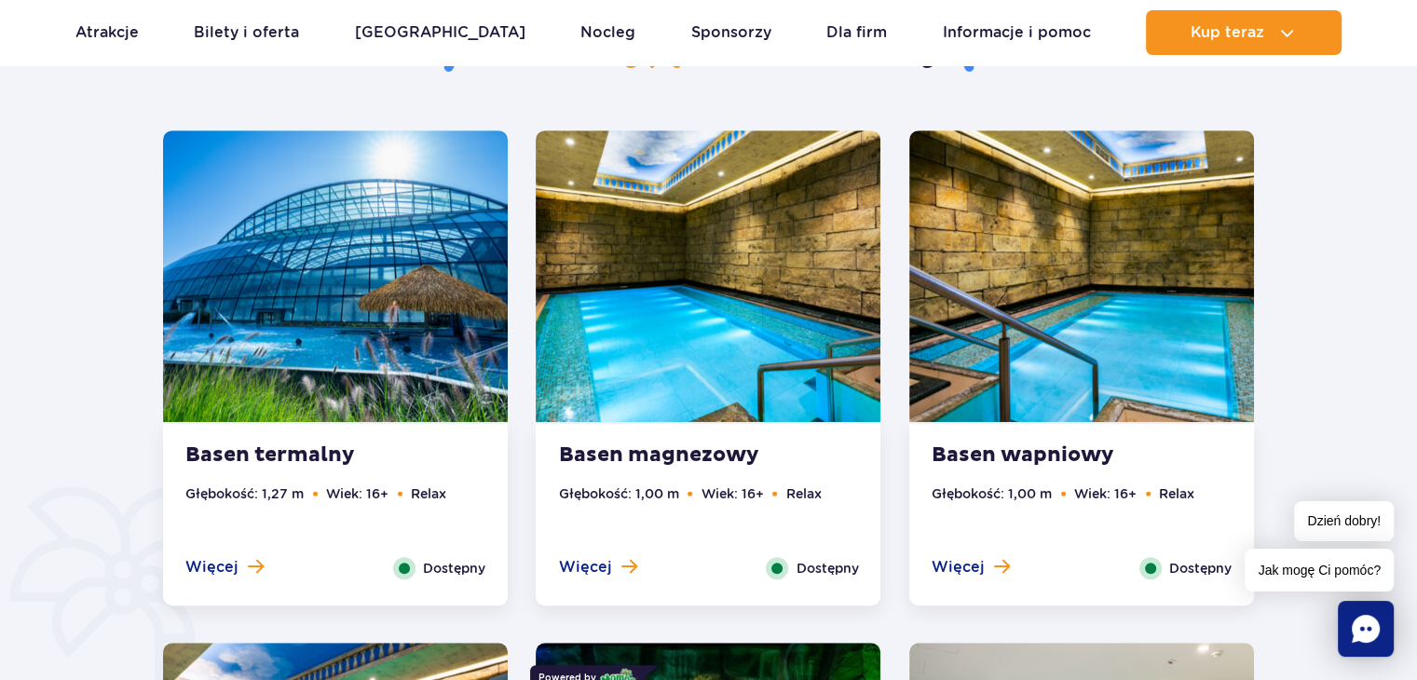
scroll to position [745, 0]
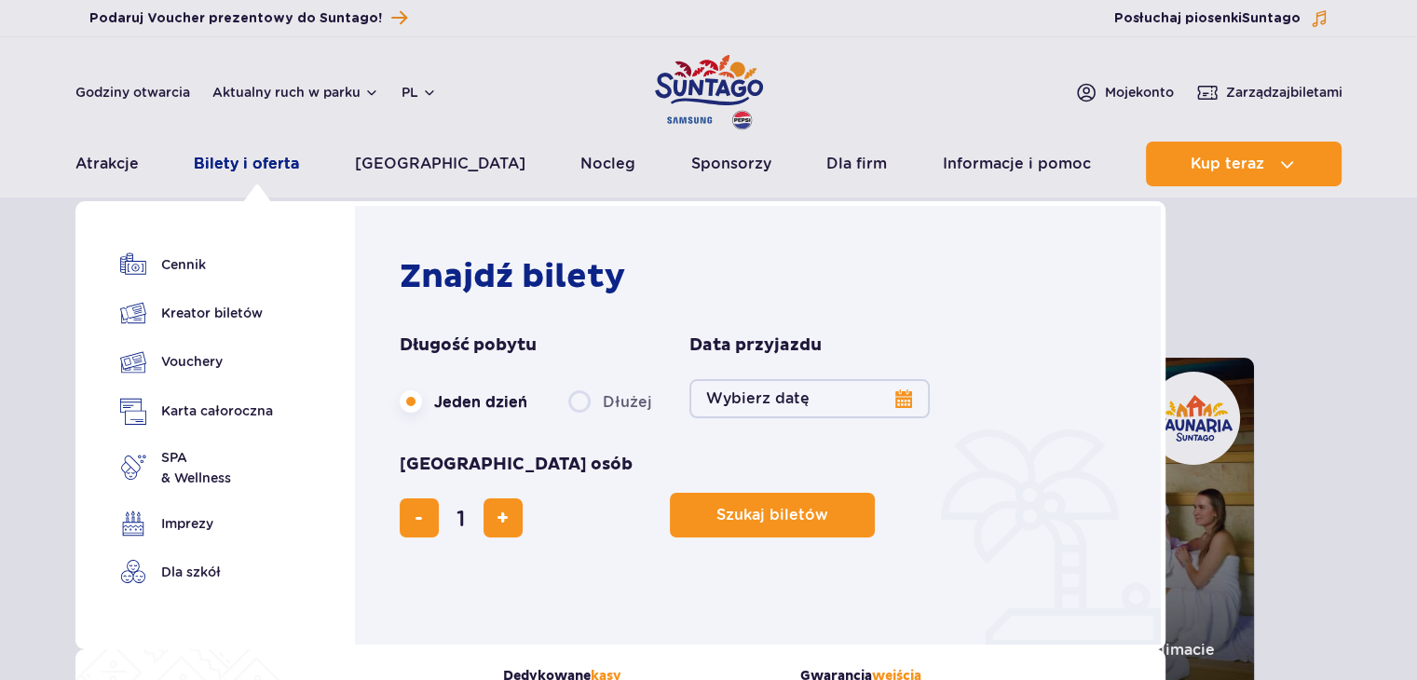
click at [275, 172] on link "Bilety i oferta" at bounding box center [246, 164] width 105 height 45
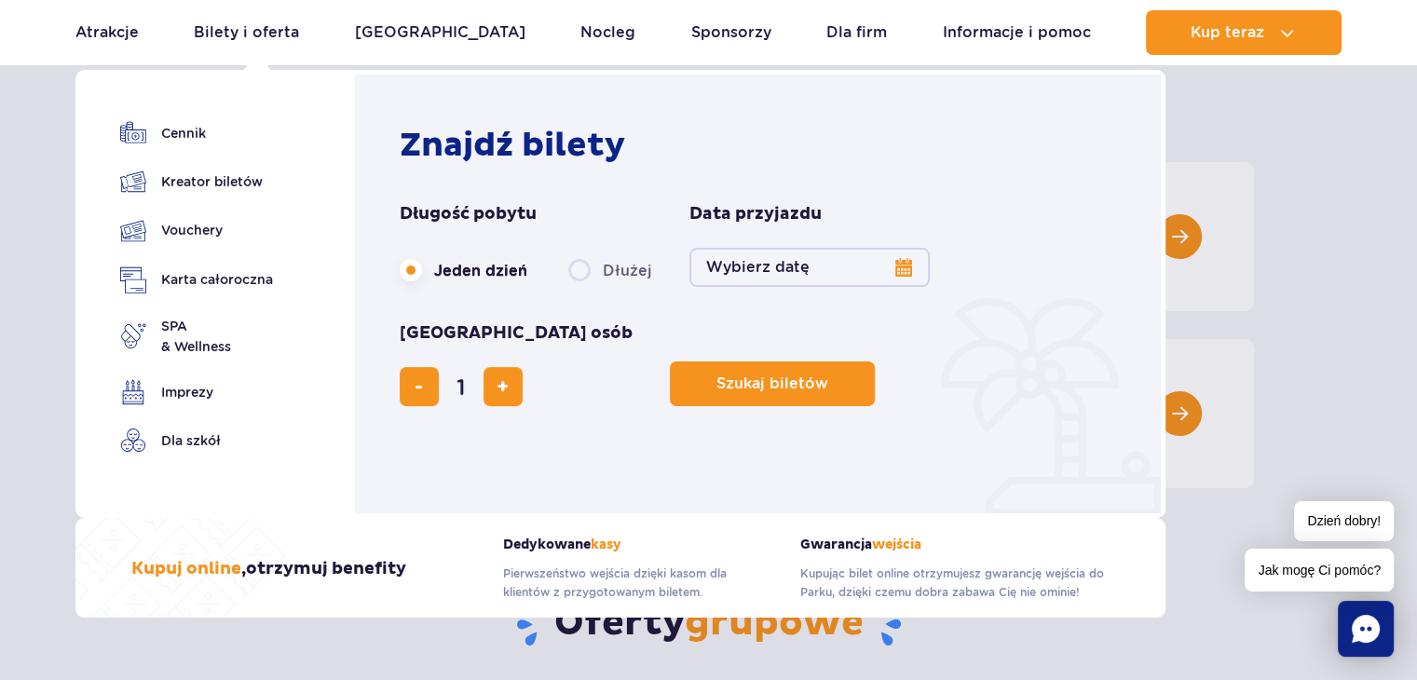
scroll to position [186, 0]
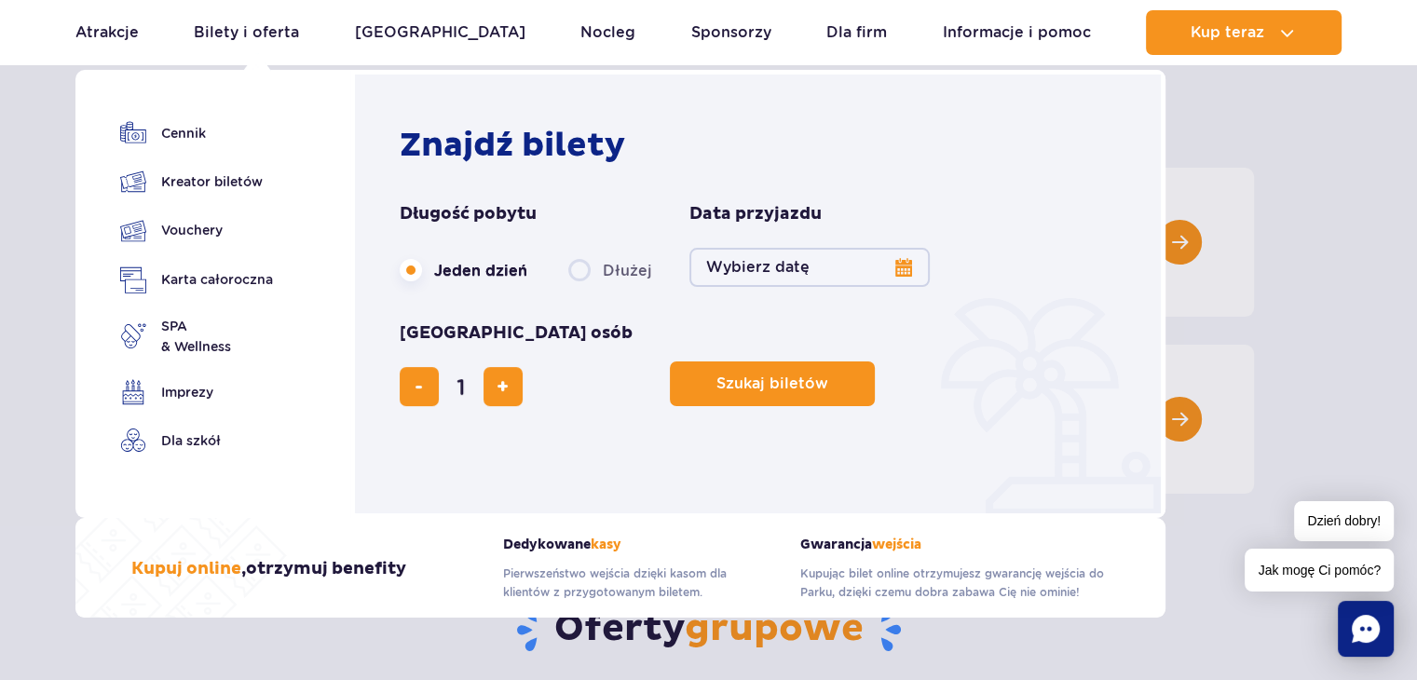
click at [913, 269] on button "Wybierz datę" at bounding box center [809, 267] width 240 height 39
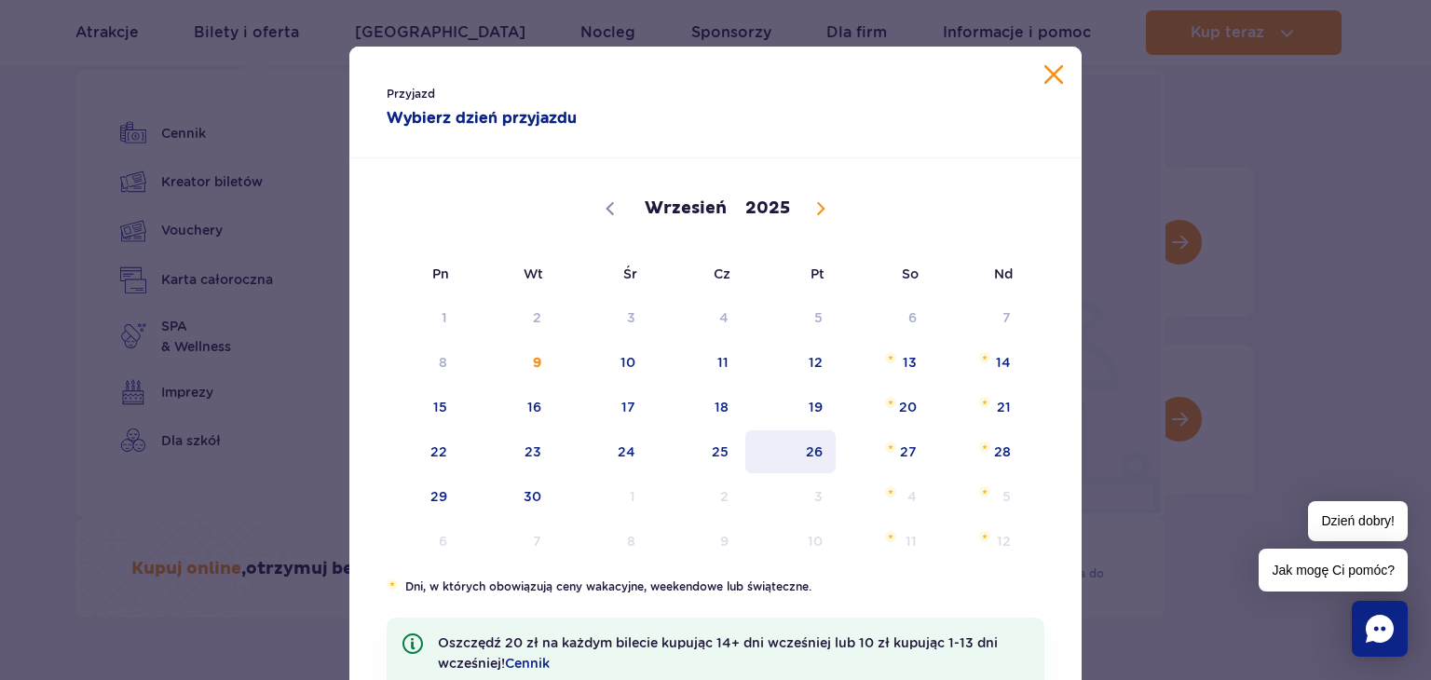
click at [794, 441] on span "26" at bounding box center [790, 451] width 94 height 43
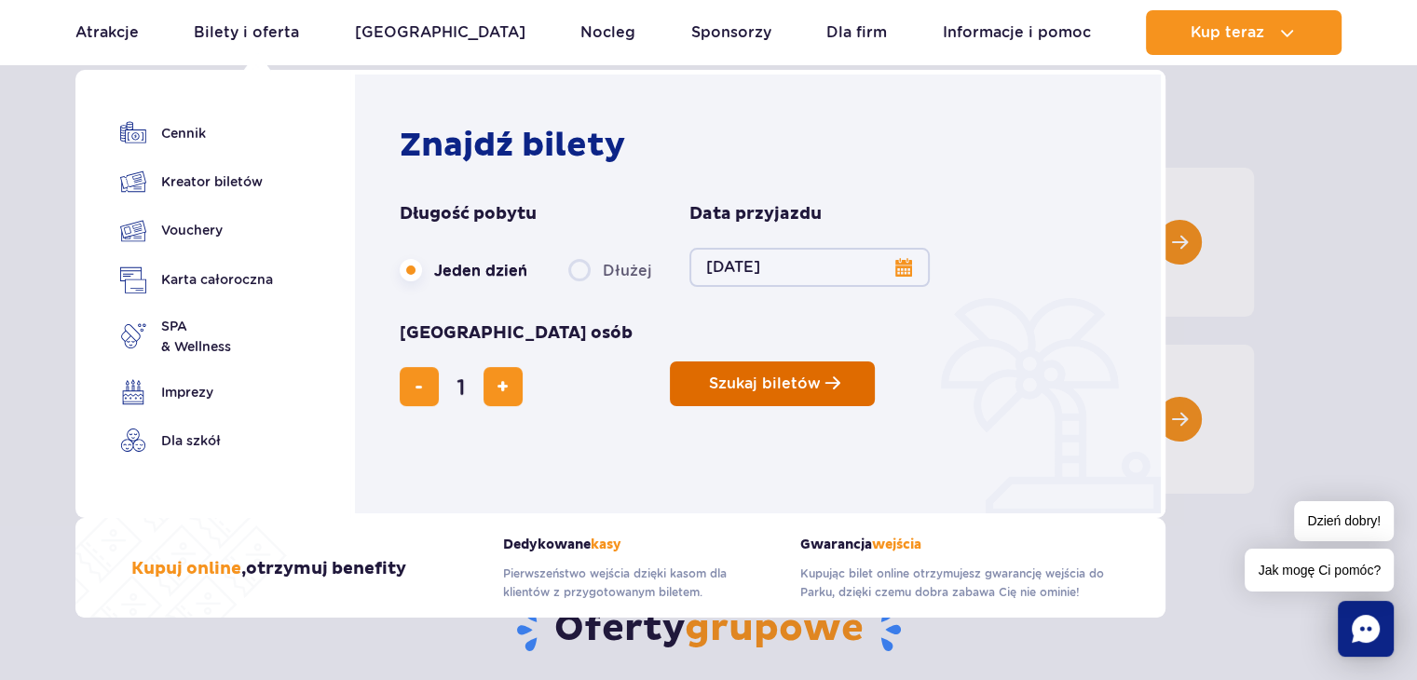
click at [670, 361] on button "Szukaj biletów" at bounding box center [772, 383] width 205 height 45
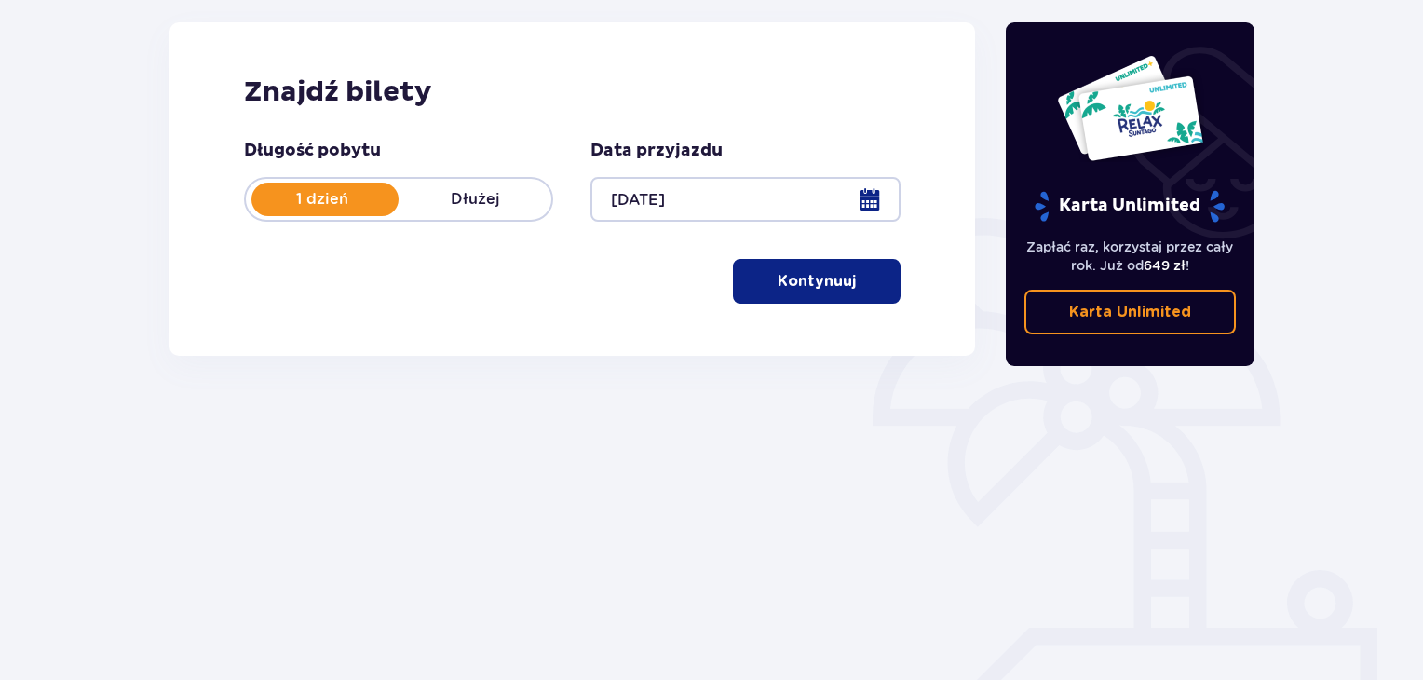
scroll to position [269, 0]
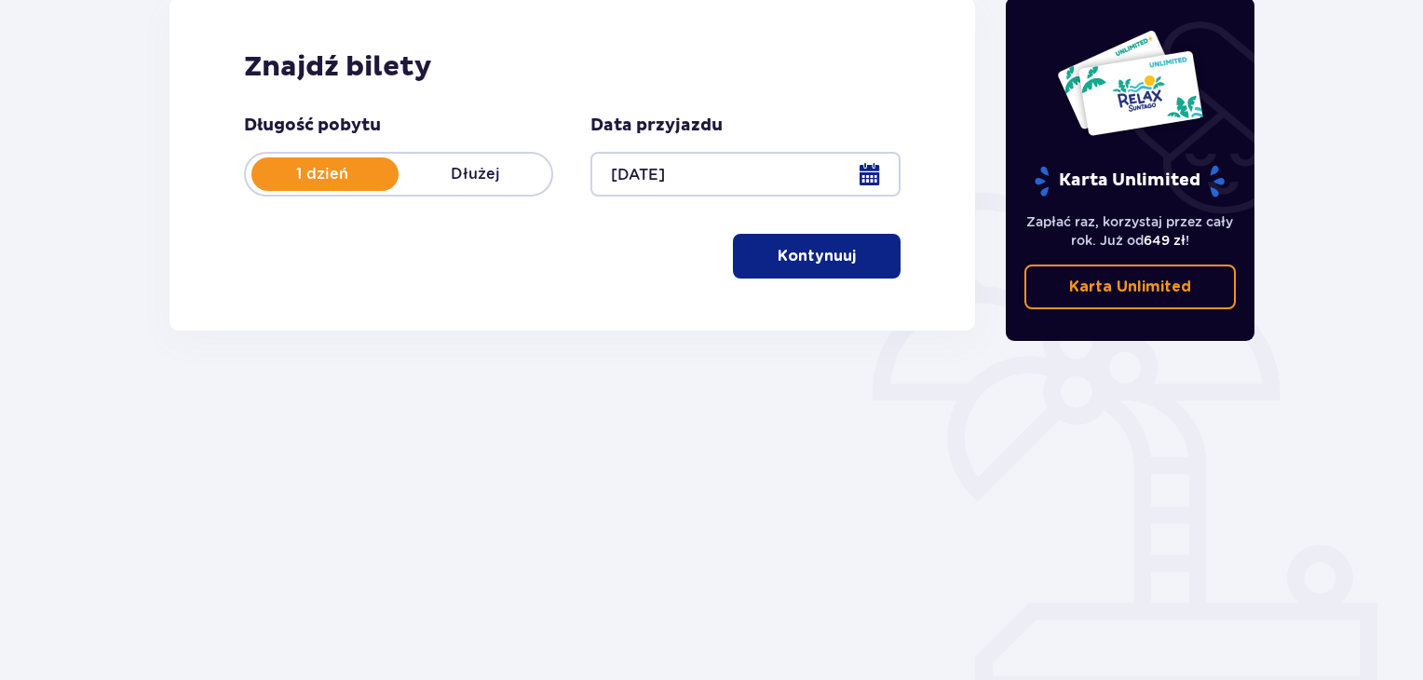
click at [792, 262] on p "Kontynuuj" at bounding box center [817, 256] width 78 height 20
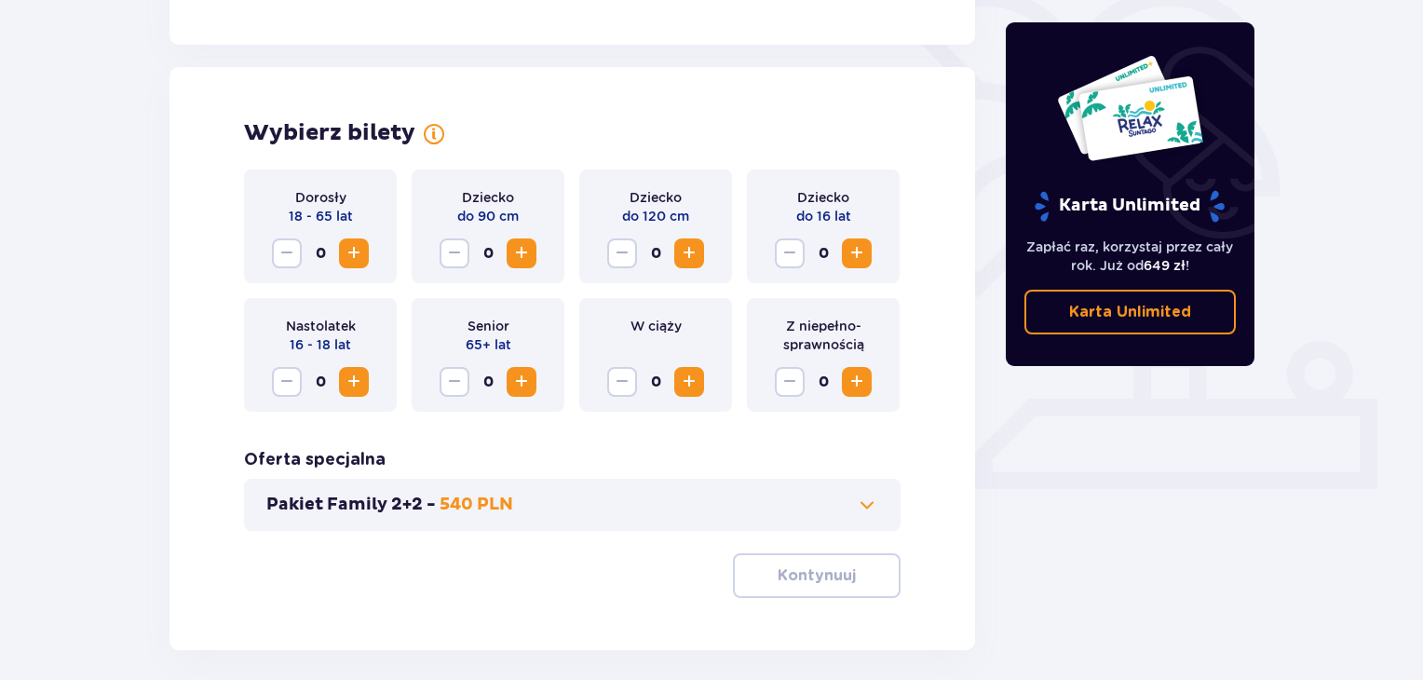
scroll to position [518, 0]
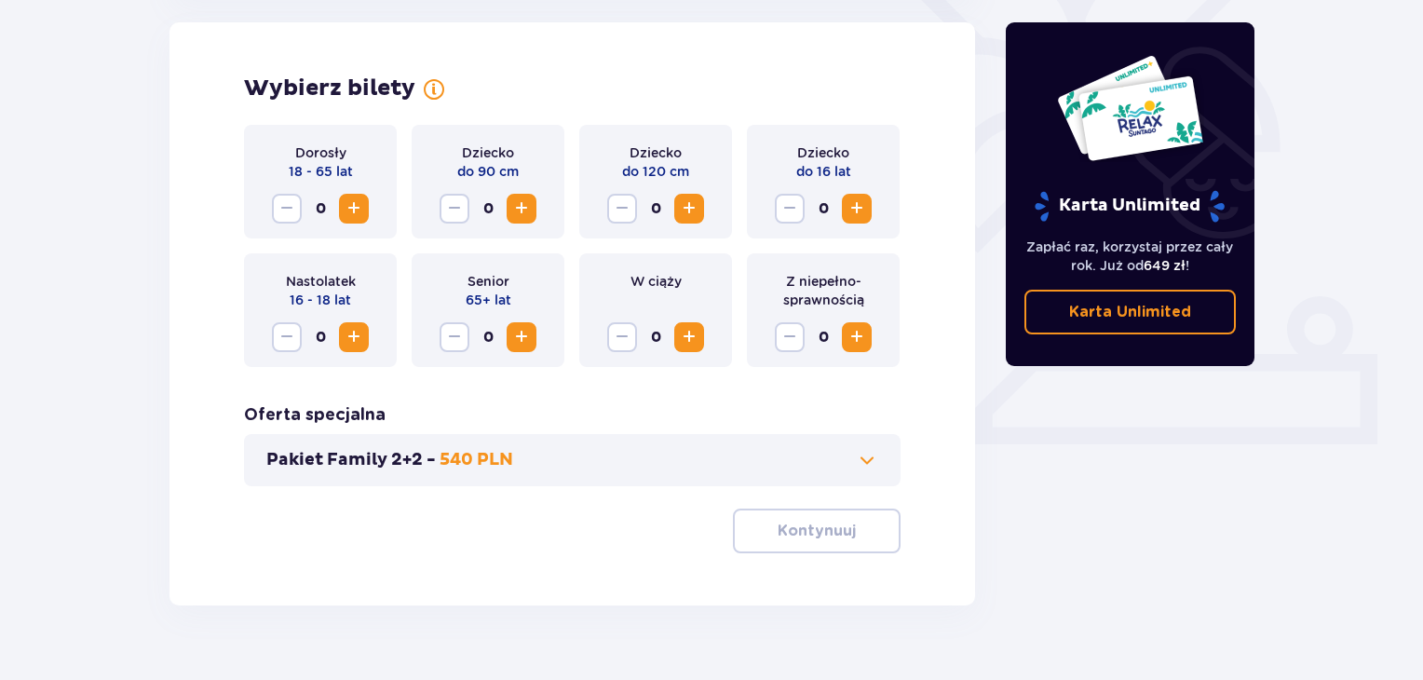
click at [849, 215] on span "Increase" at bounding box center [857, 208] width 22 height 22
click at [820, 540] on p "Kontynuuj" at bounding box center [817, 531] width 78 height 20
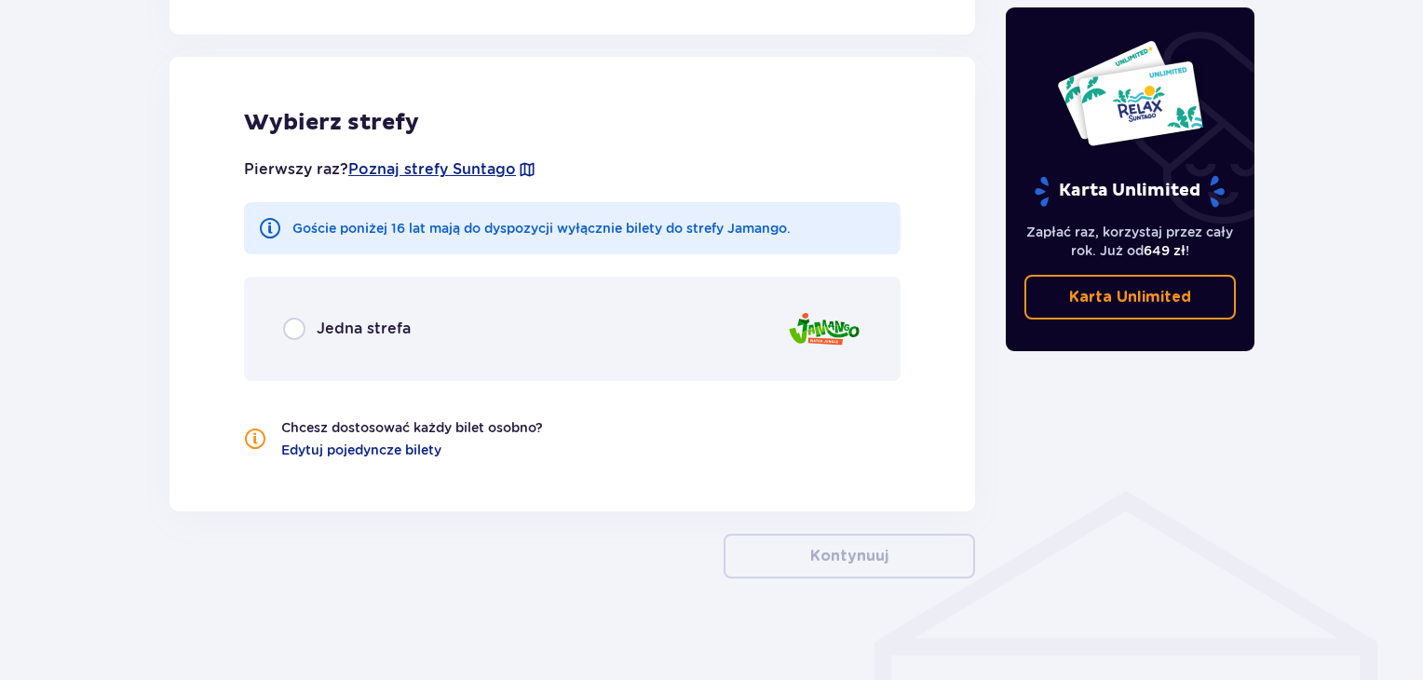
scroll to position [1032, 0]
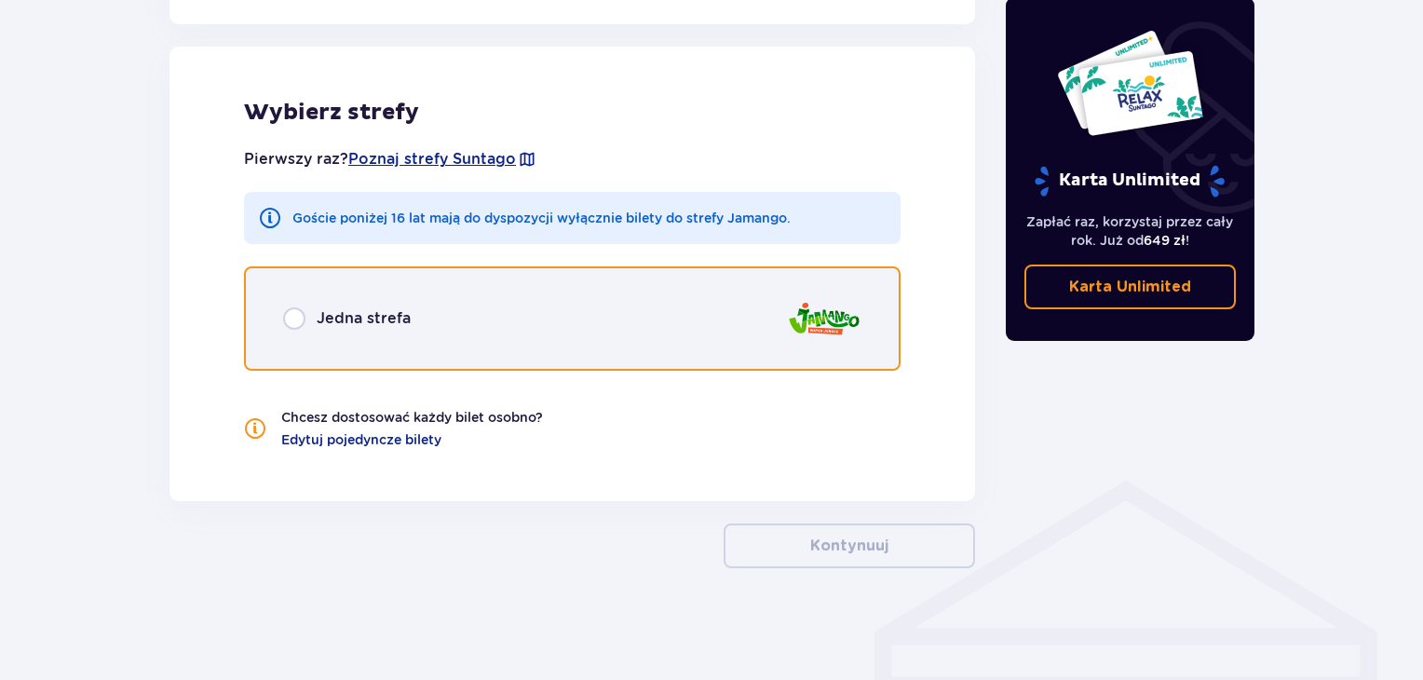
click at [287, 318] on input "radio" at bounding box center [294, 318] width 22 height 22
radio input "true"
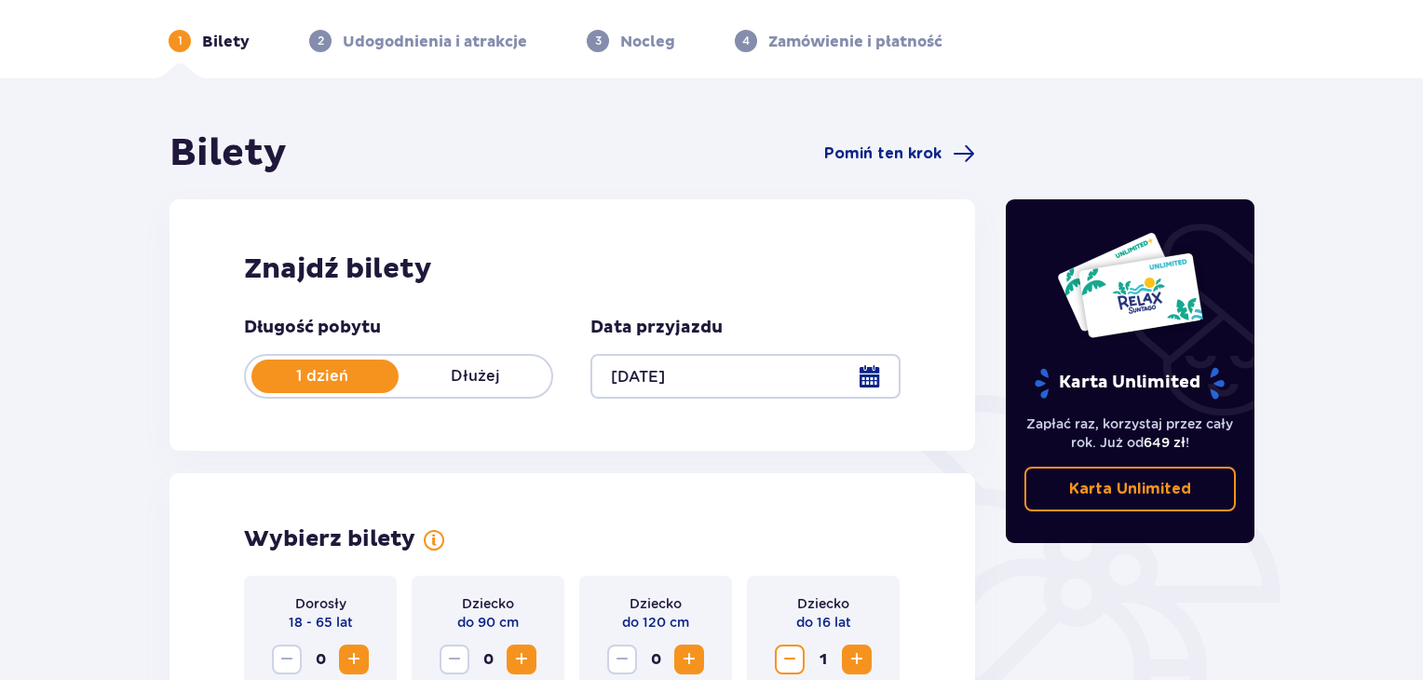
scroll to position [0, 0]
